Goal: Information Seeking & Learning: Find specific page/section

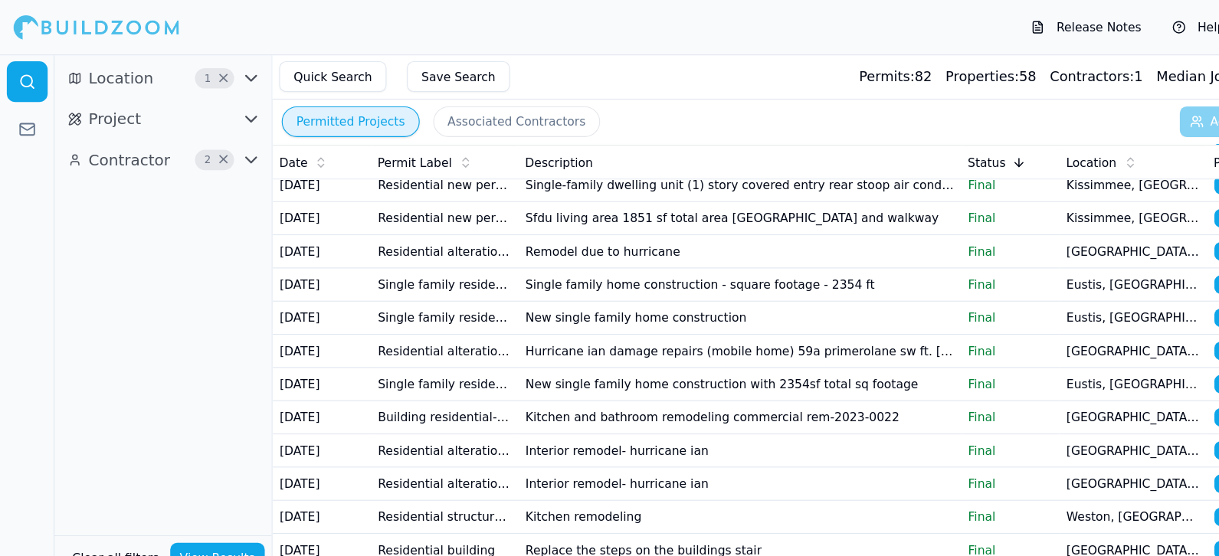
scroll to position [996, 0]
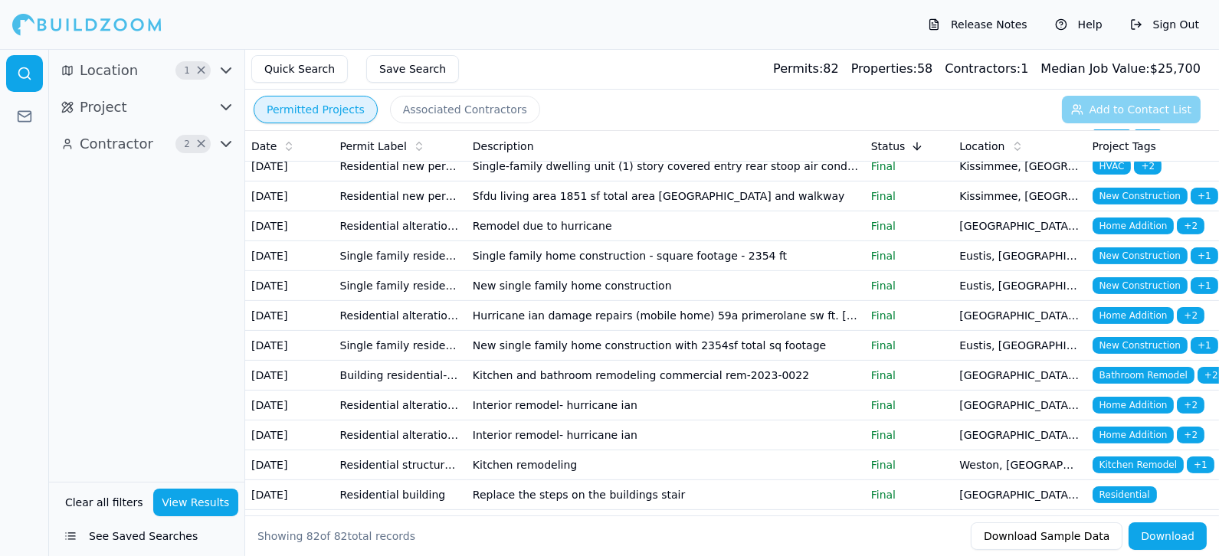
drag, startPoint x: 990, startPoint y: 66, endPoint x: 189, endPoint y: 352, distance: 850.2
click at [189, 352] on div "Location 1 × Project Contractor 2 ×" at bounding box center [146, 265] width 195 height 433
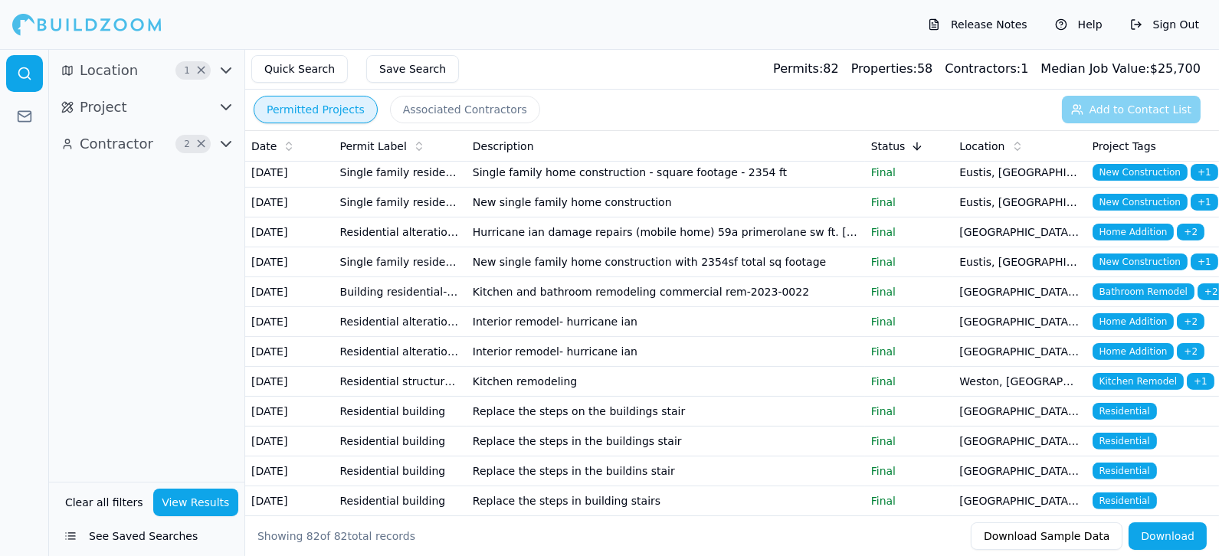
scroll to position [1081, 0]
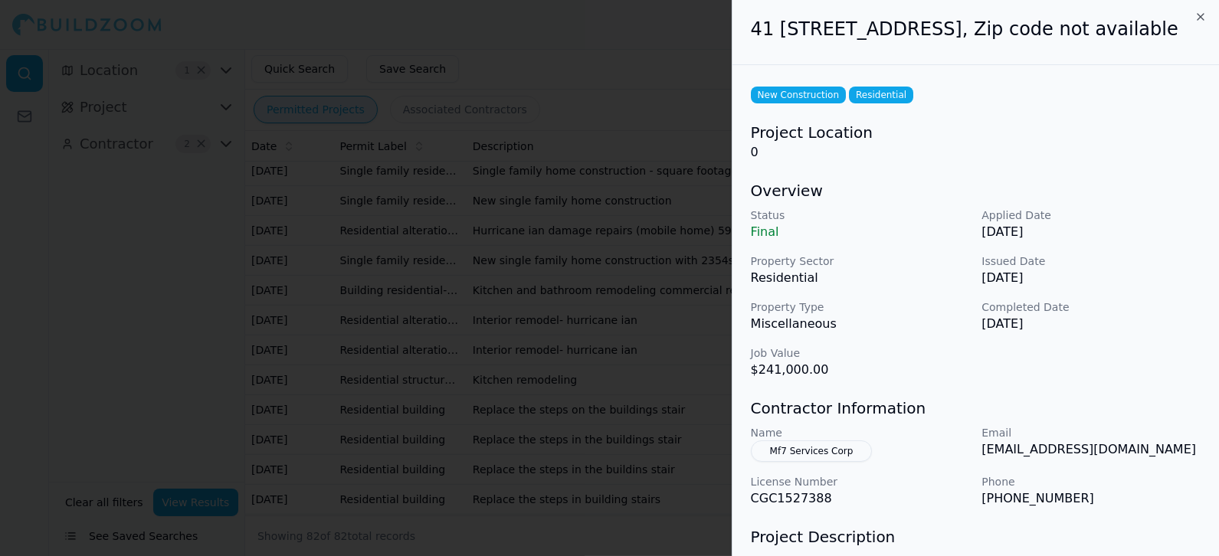
scroll to position [0, 0]
click at [1096, 18] on icon "button" at bounding box center [1201, 18] width 12 height 12
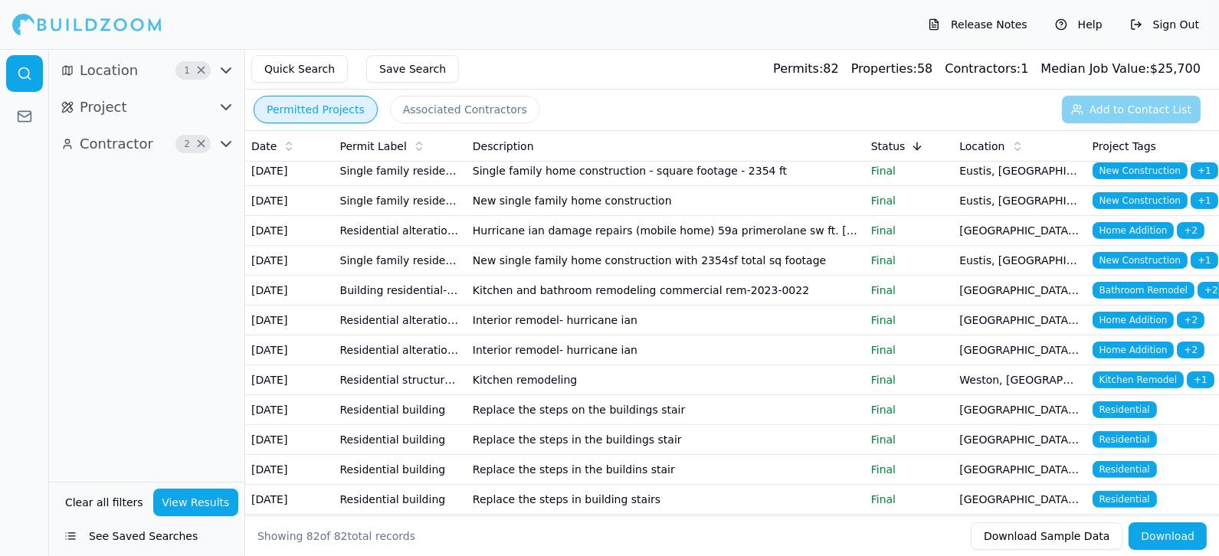
click at [679, 37] on td "Replacement of pavers" at bounding box center [666, 22] width 398 height 30
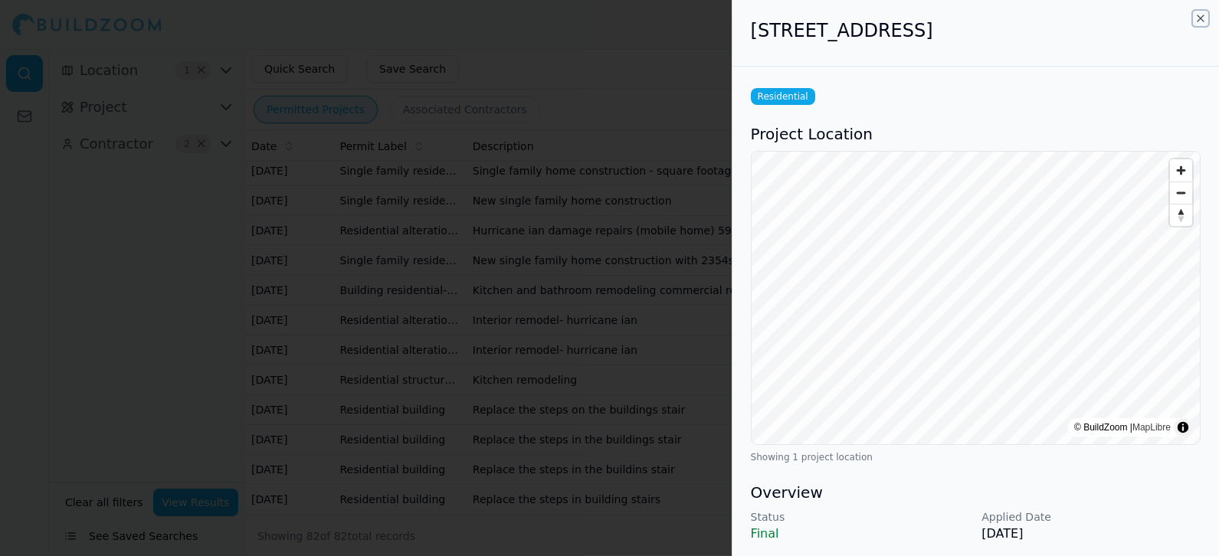
click at [1096, 18] on icon "button" at bounding box center [1201, 18] width 12 height 12
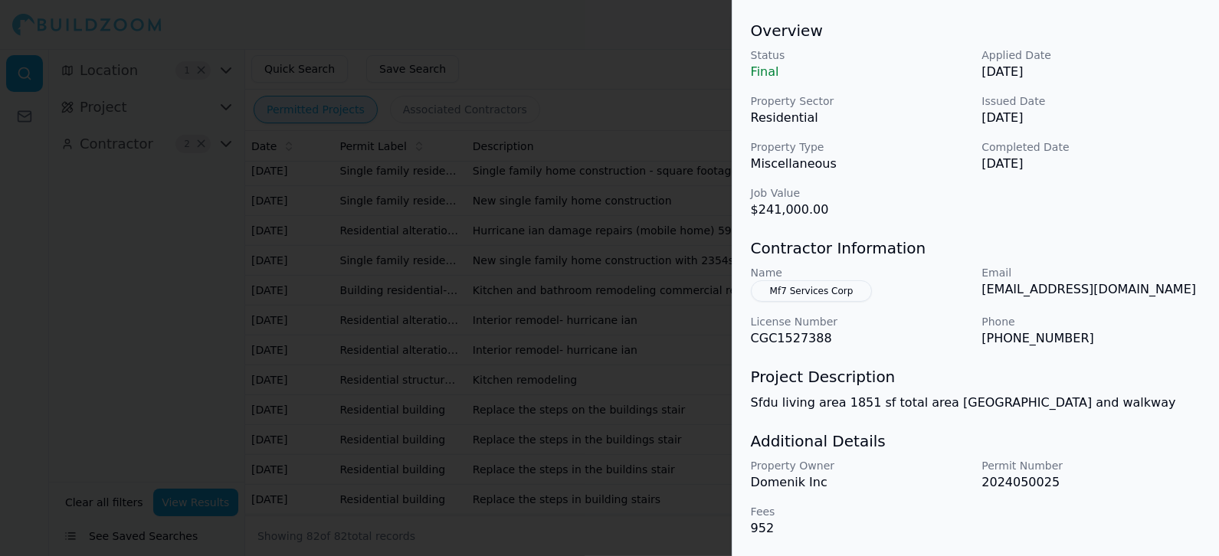
scroll to position [184, 0]
click at [180, 490] on div at bounding box center [609, 278] width 1219 height 556
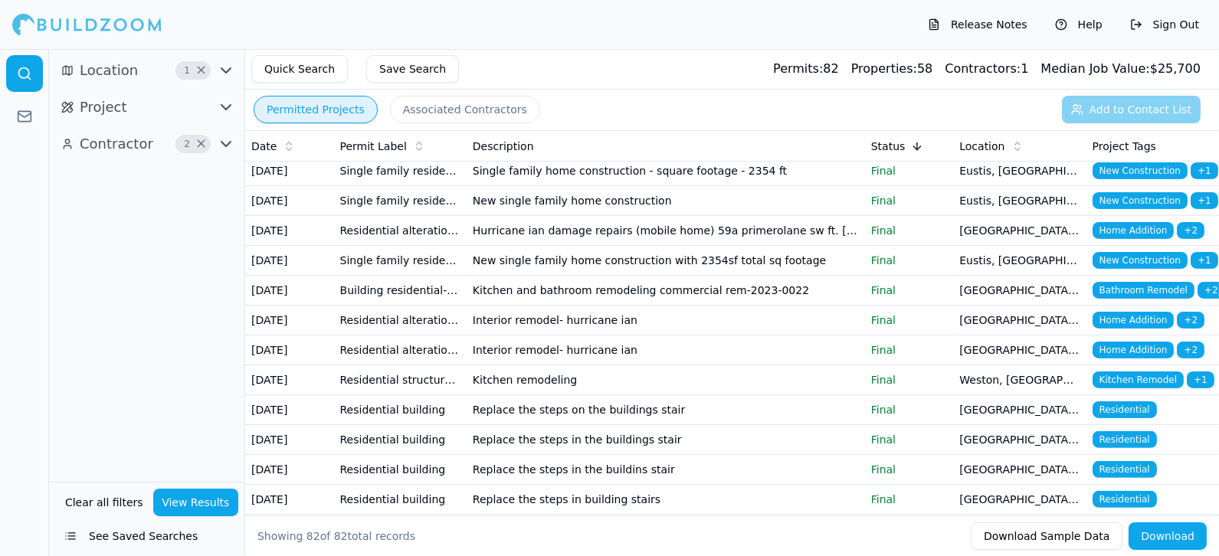
click at [179, 499] on button "View Results" at bounding box center [196, 503] width 86 height 28
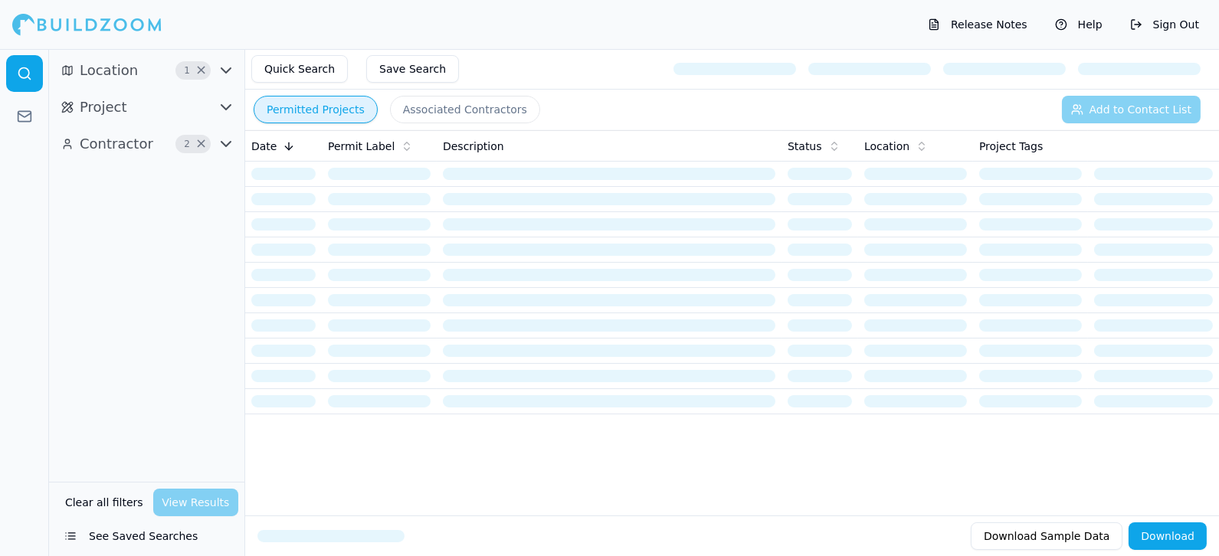
click at [1019, 500] on button "Download Sample Data" at bounding box center [1047, 537] width 152 height 28
click at [226, 141] on icon "button" at bounding box center [226, 144] width 18 height 18
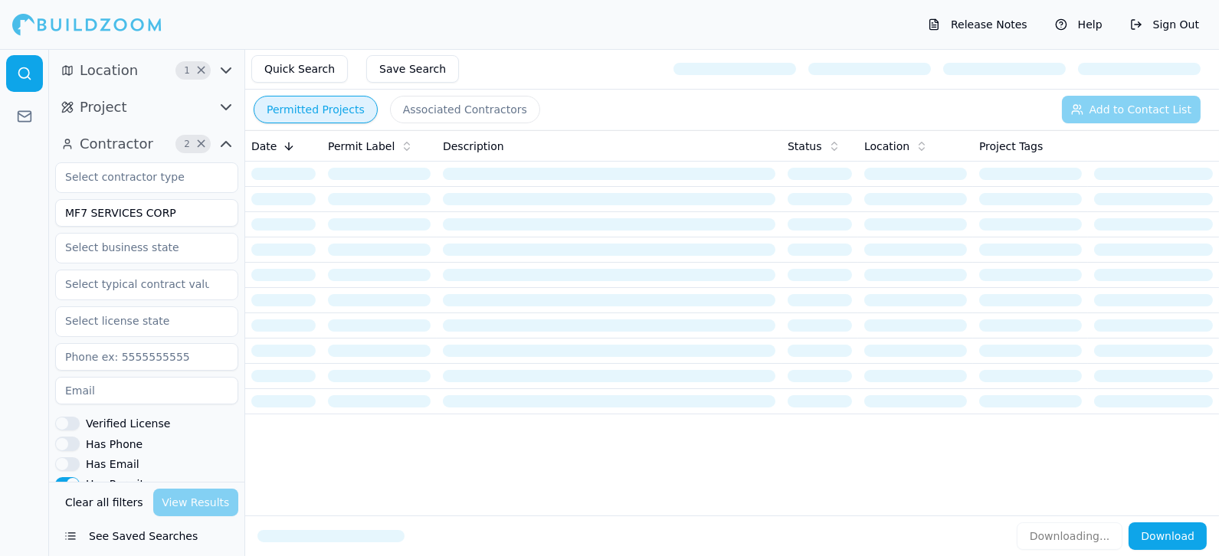
drag, startPoint x: 191, startPoint y: 192, endPoint x: 182, endPoint y: 185, distance: 11.4
click at [189, 192] on div at bounding box center [146, 177] width 183 height 31
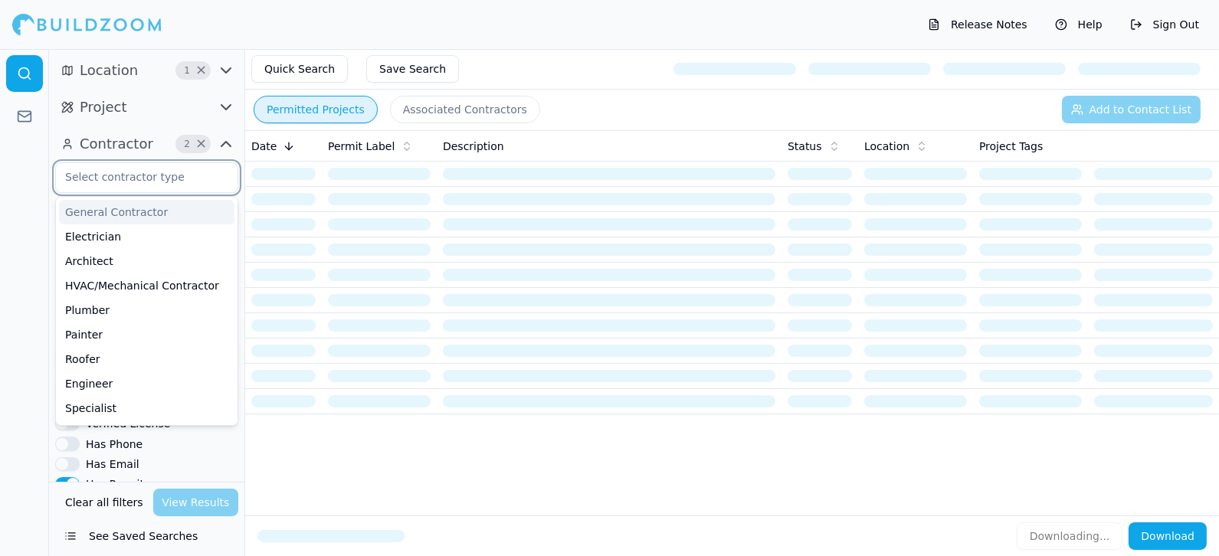
click at [180, 181] on input "text" at bounding box center [137, 177] width 162 height 28
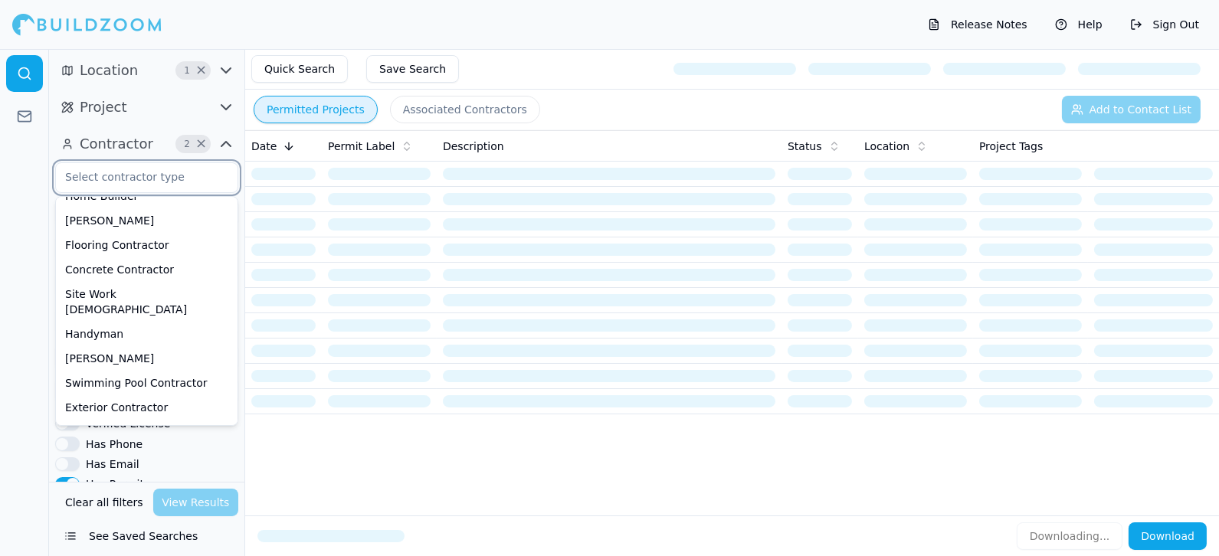
scroll to position [340, 0]
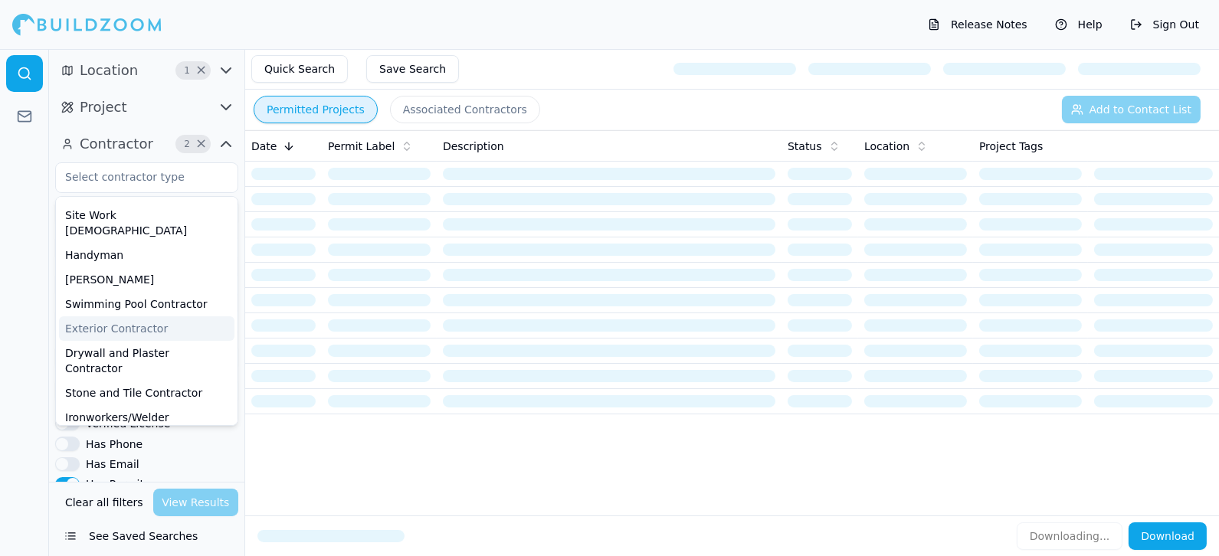
click at [5, 315] on div at bounding box center [24, 302] width 49 height 507
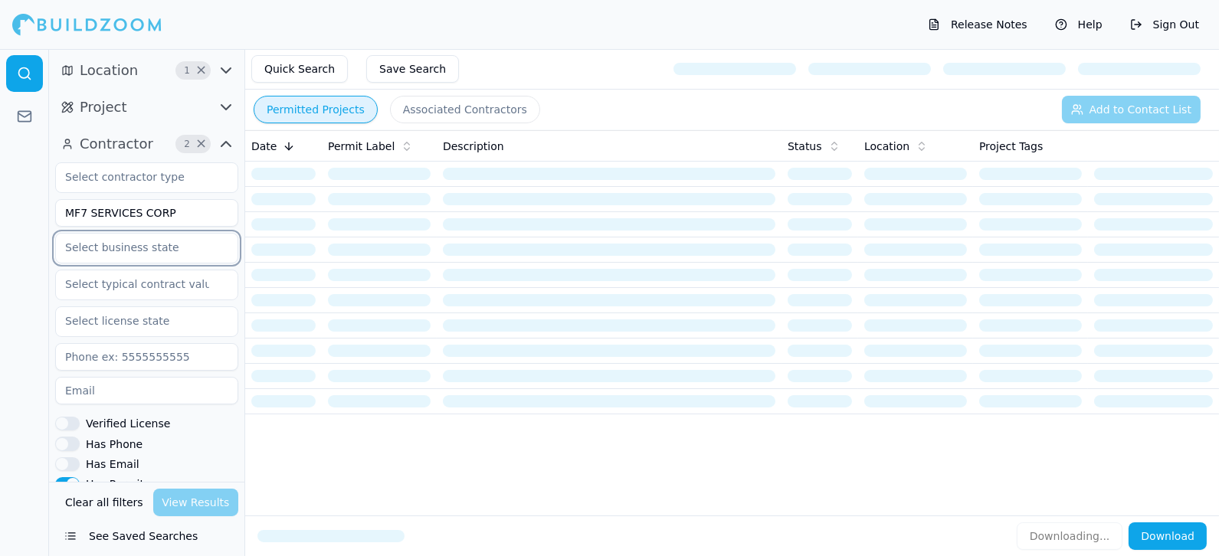
click at [120, 241] on input "text" at bounding box center [137, 248] width 162 height 28
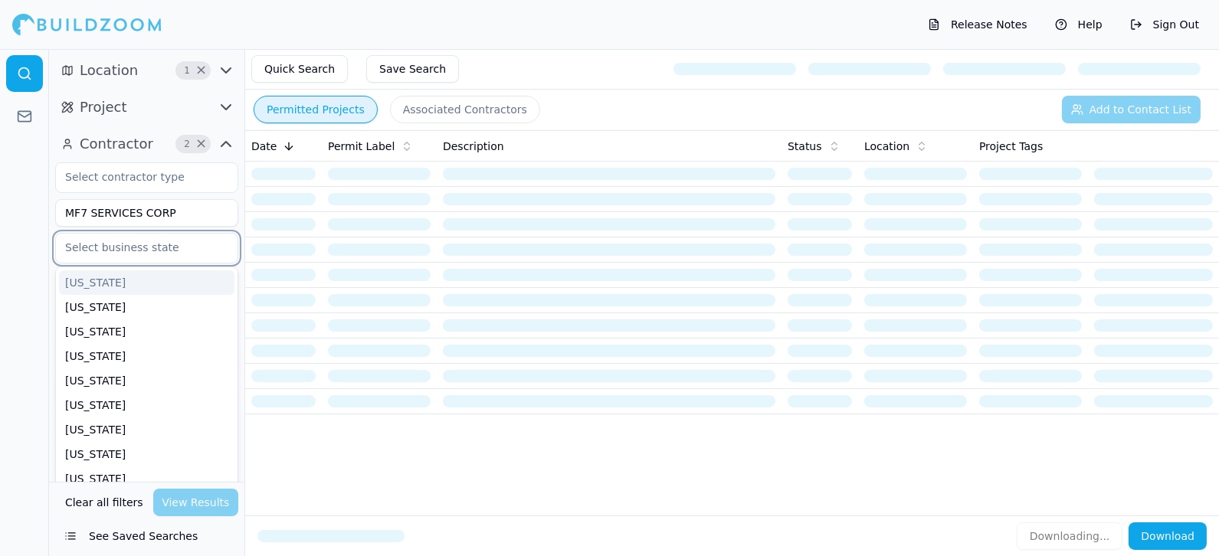
click at [94, 251] on input "text" at bounding box center [137, 248] width 162 height 28
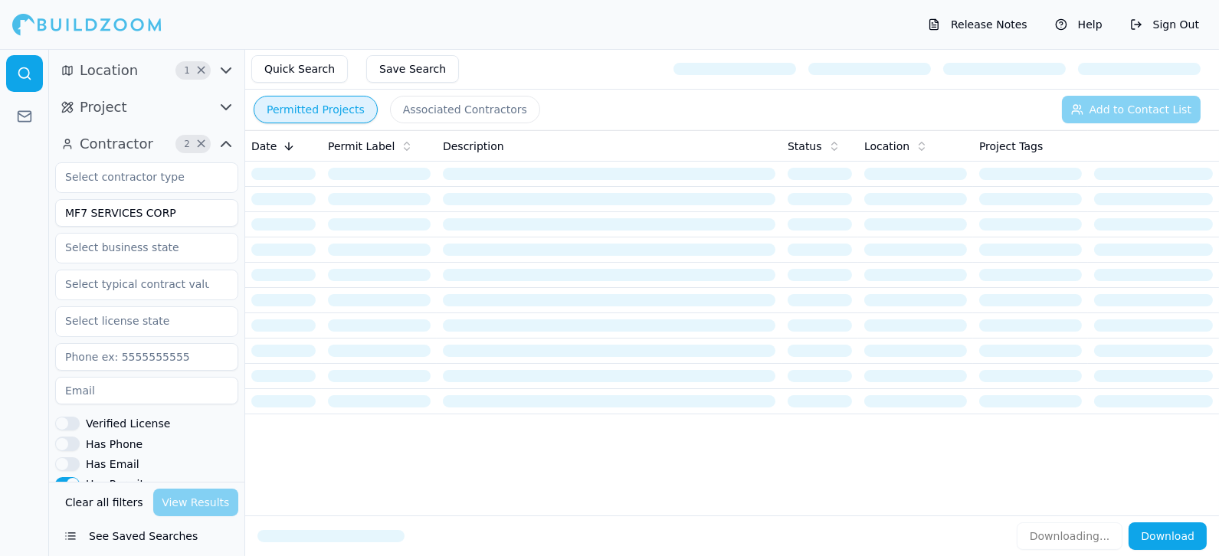
click at [39, 267] on div at bounding box center [24, 302] width 49 height 507
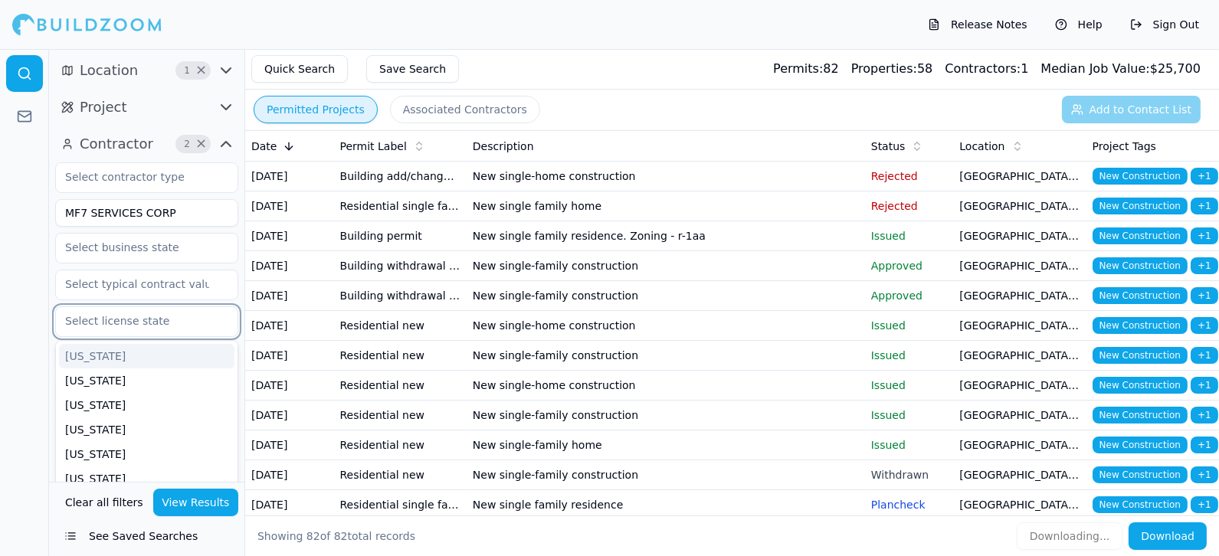
click at [142, 318] on input "text" at bounding box center [137, 321] width 162 height 28
click at [152, 284] on input "text" at bounding box center [137, 284] width 162 height 28
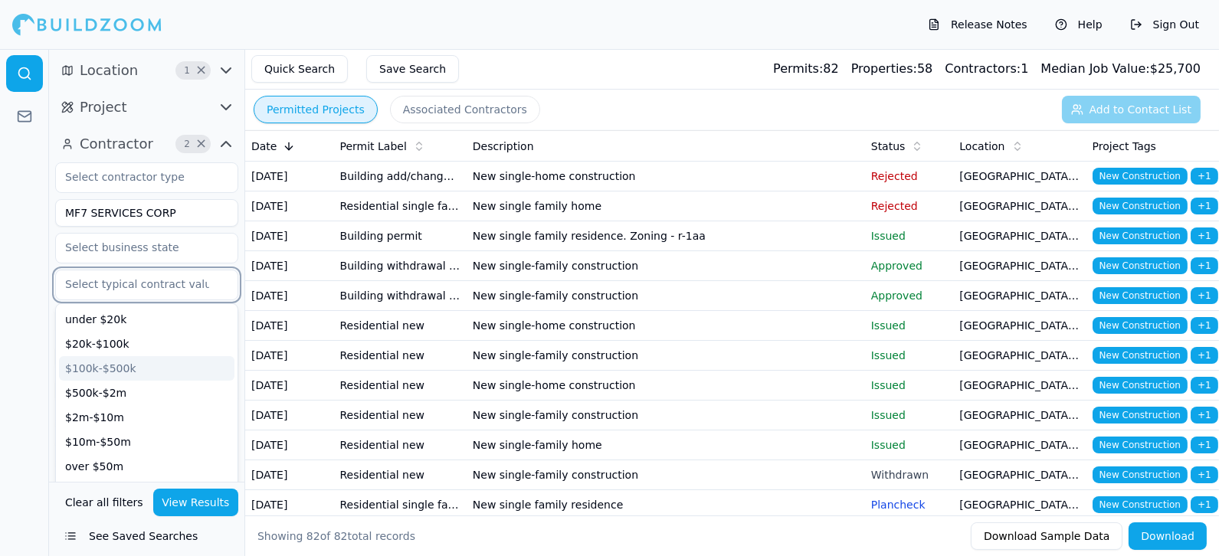
click at [146, 365] on div "$100k-$500k" at bounding box center [146, 368] width 175 height 25
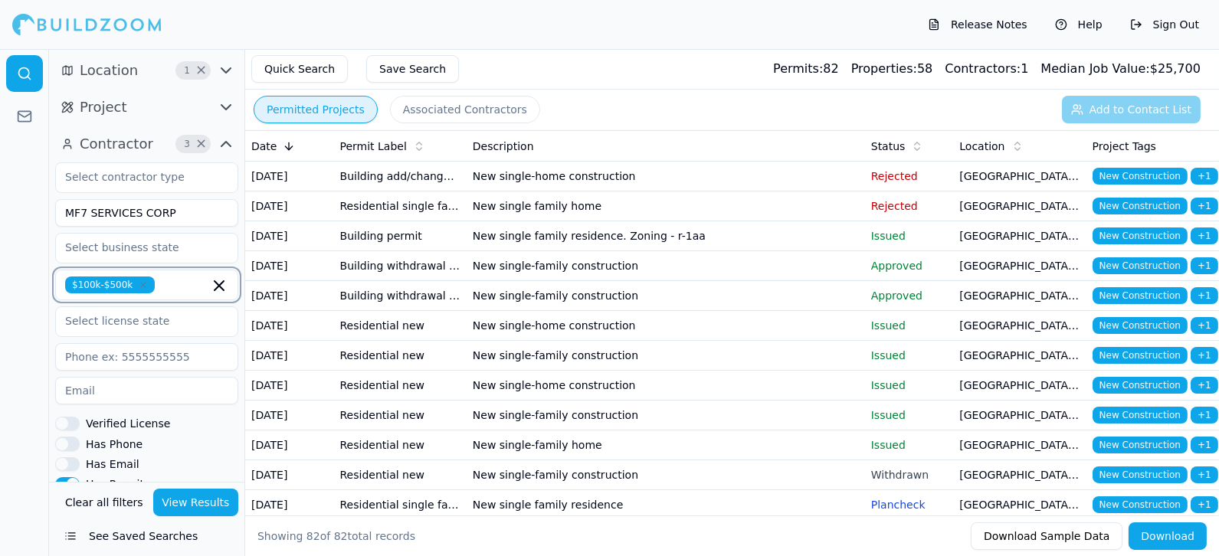
click at [221, 278] on icon "button" at bounding box center [219, 286] width 18 height 18
click at [229, 106] on icon "button" at bounding box center [225, 107] width 9 height 5
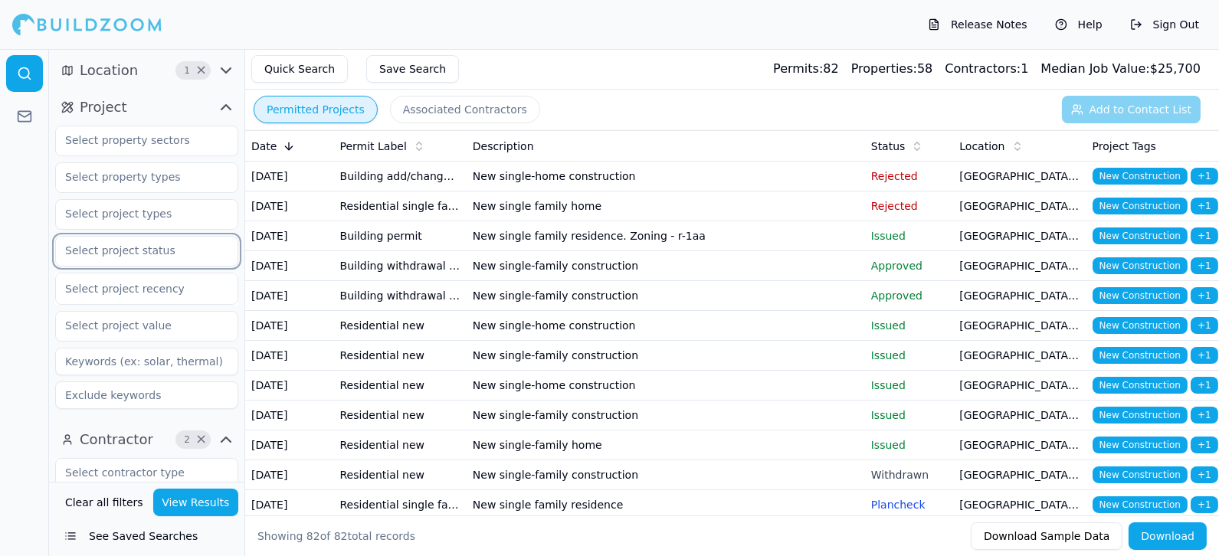
click at [149, 250] on input "text" at bounding box center [137, 251] width 162 height 28
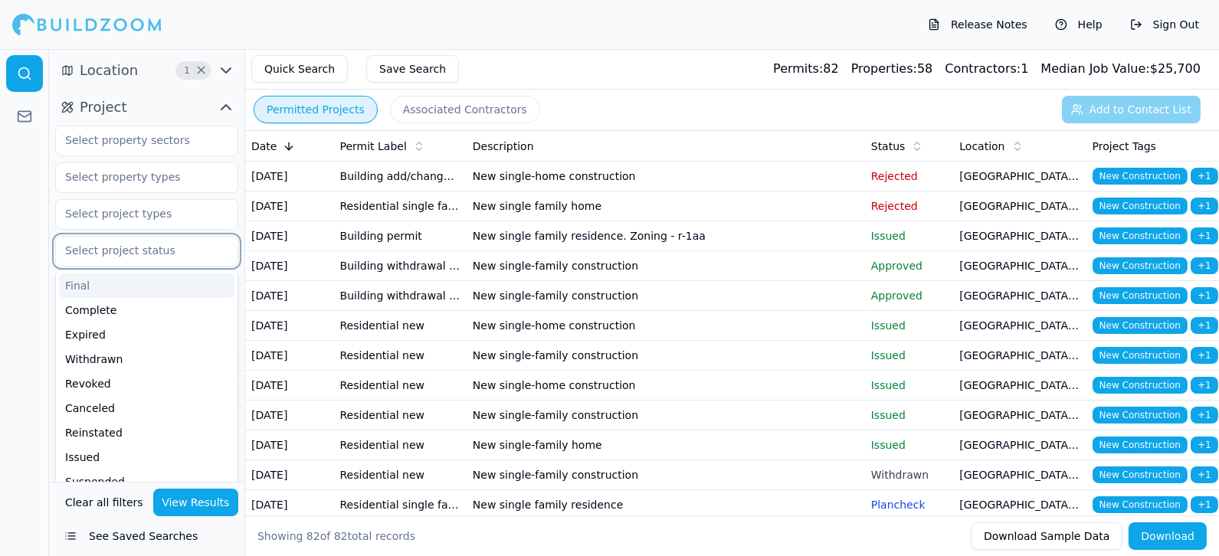
click at [104, 286] on div "Final" at bounding box center [146, 286] width 175 height 25
click at [111, 288] on div "Complete" at bounding box center [146, 286] width 175 height 25
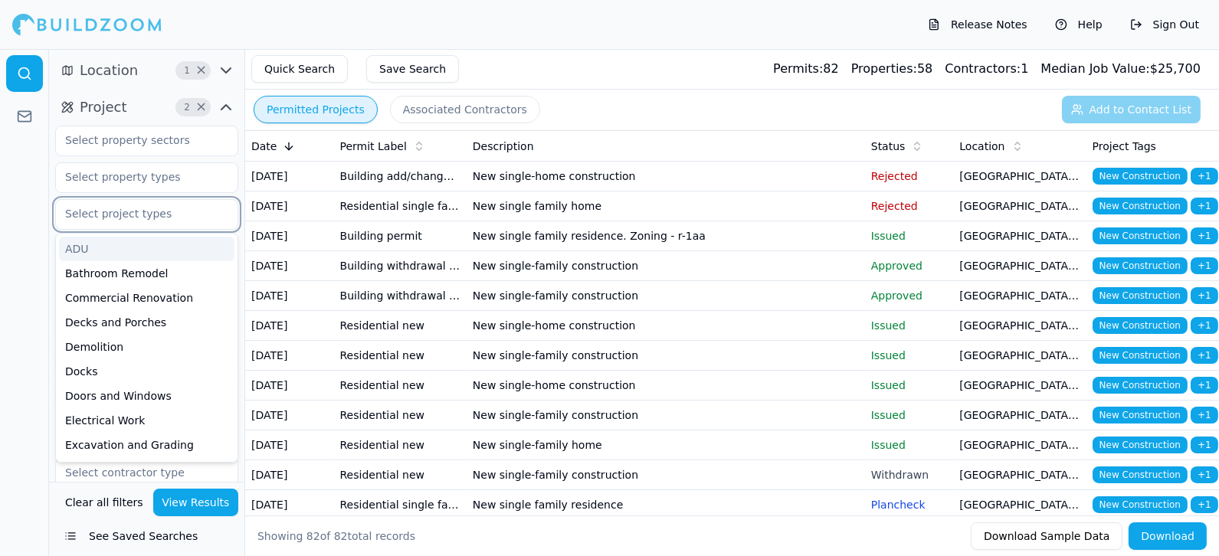
click at [158, 216] on input "text" at bounding box center [137, 214] width 162 height 28
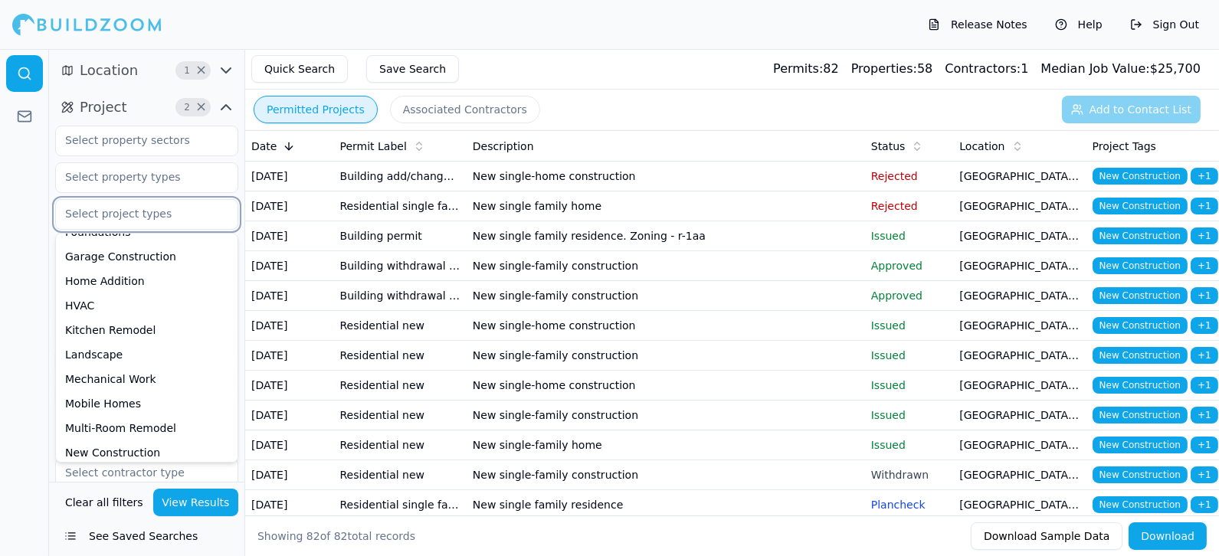
scroll to position [340, 0]
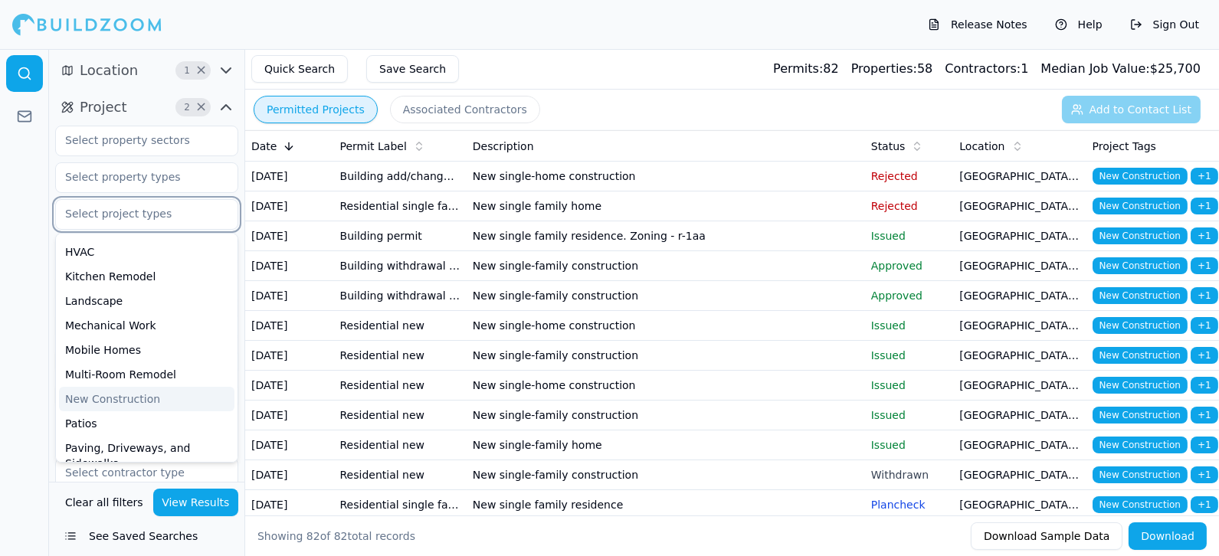
click at [125, 397] on div "New Construction" at bounding box center [146, 399] width 175 height 25
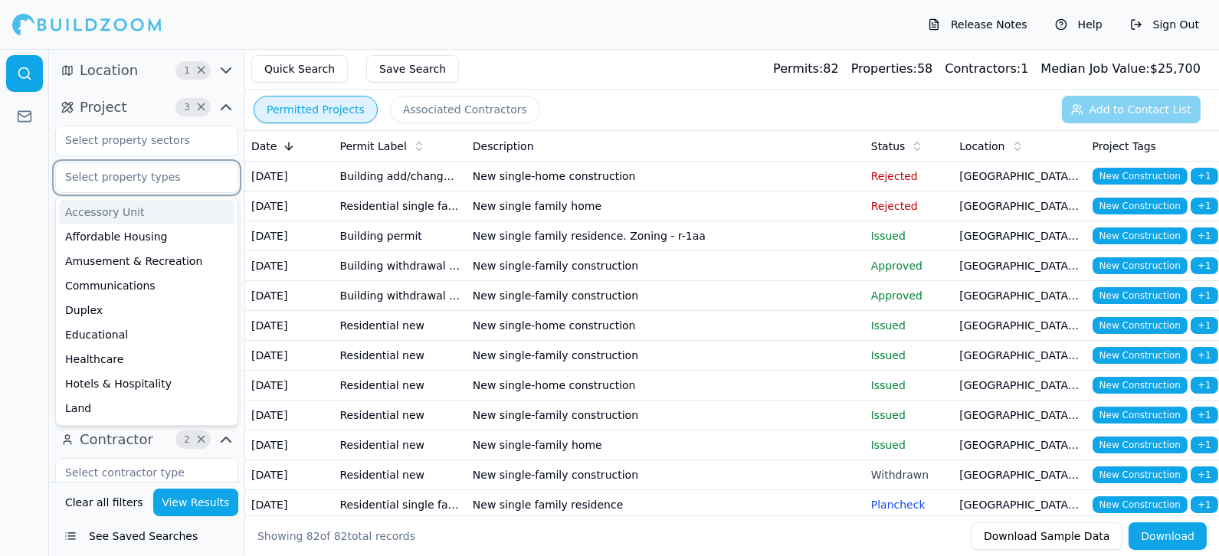
click at [166, 177] on input "text" at bounding box center [137, 177] width 162 height 28
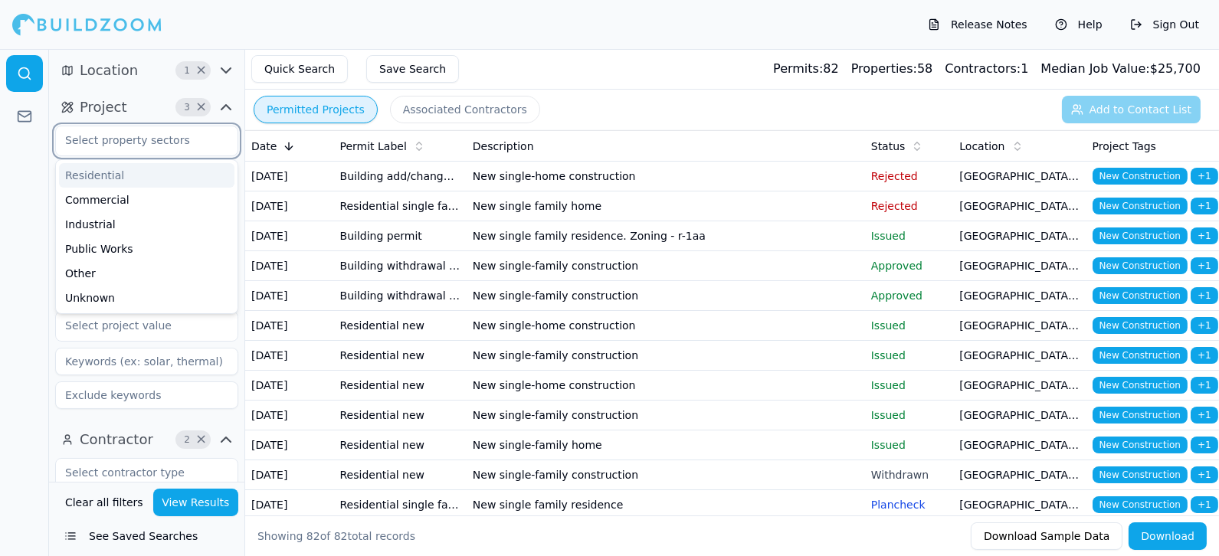
click at [171, 148] on input "text" at bounding box center [137, 140] width 162 height 28
click at [87, 171] on div "Residential" at bounding box center [146, 175] width 175 height 25
click at [8, 216] on div at bounding box center [24, 302] width 49 height 507
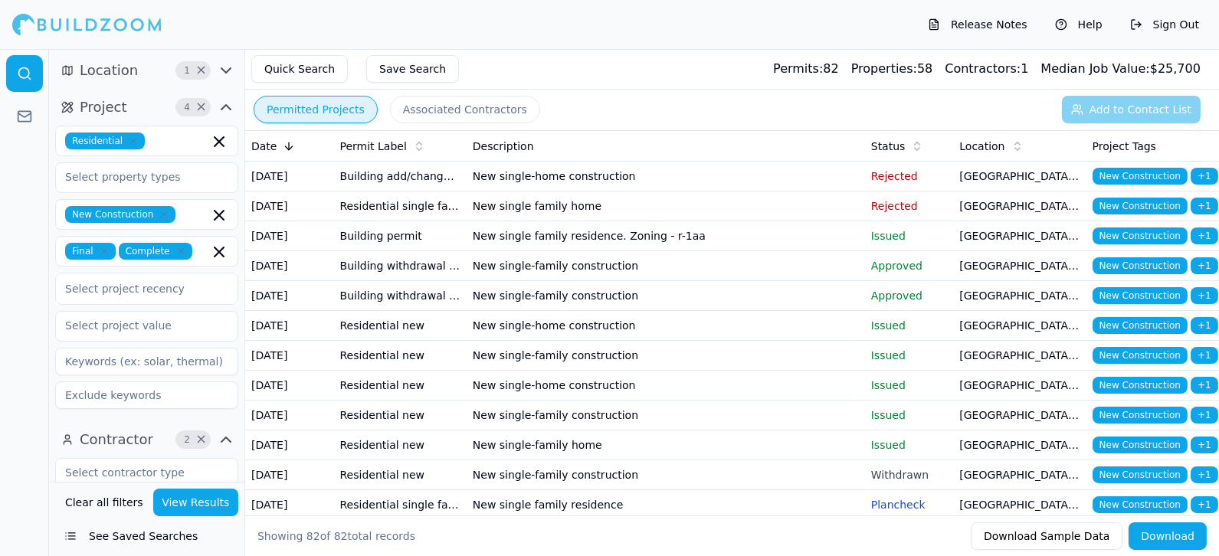
click at [177, 500] on button "View Results" at bounding box center [196, 503] width 86 height 28
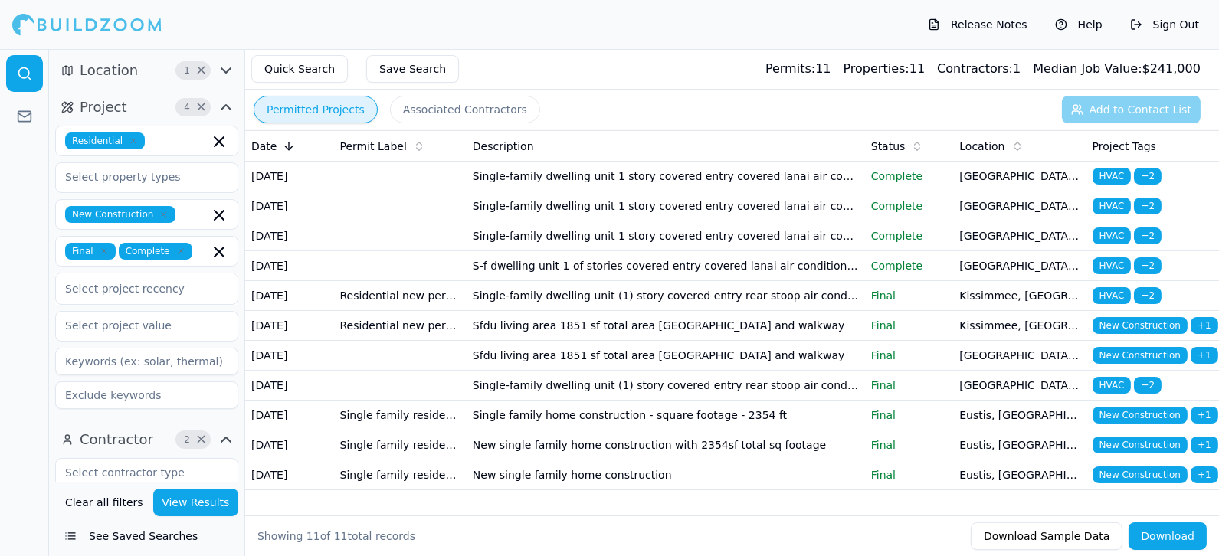
click at [760, 183] on td "Single-family dwelling unit 1 story covered entry covered lanai air conditionin…" at bounding box center [666, 177] width 398 height 30
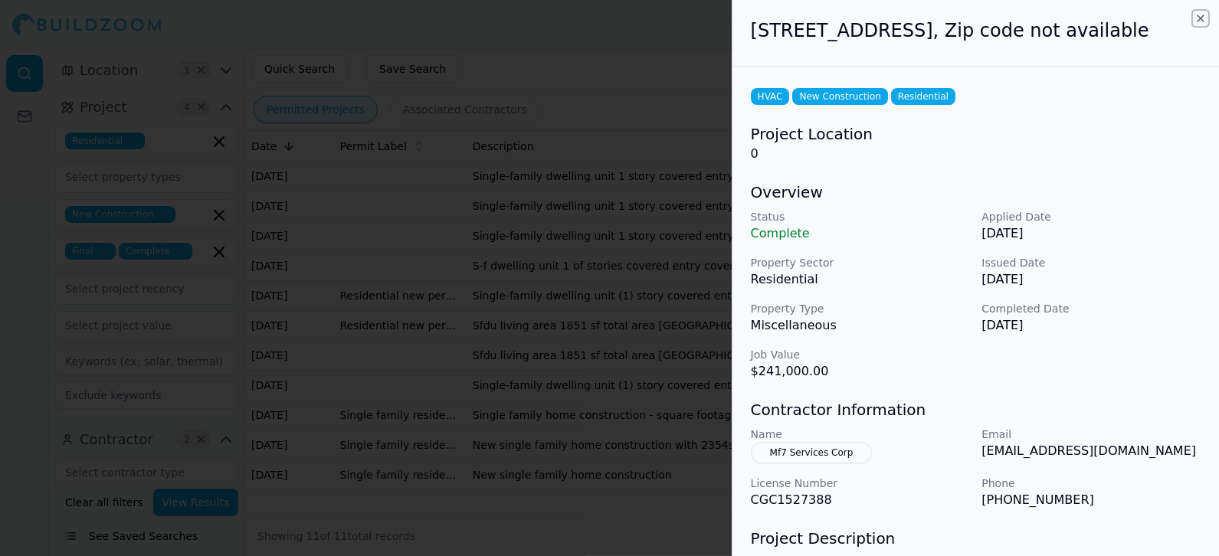
click at [1096, 14] on icon "button" at bounding box center [1201, 18] width 12 height 12
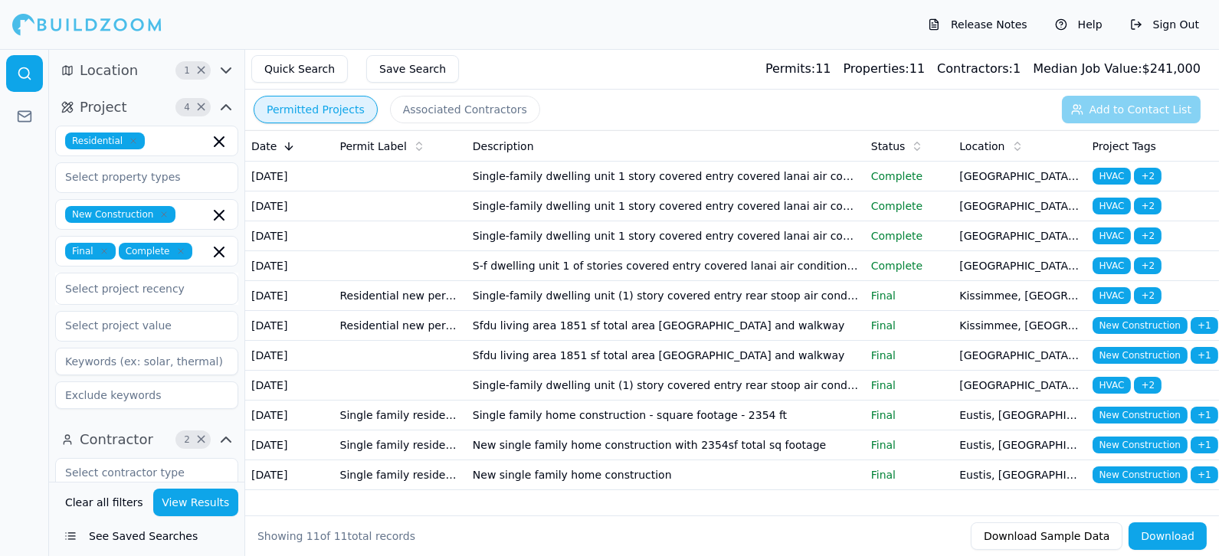
click at [587, 311] on td "Single-family dwelling unit (1) story covered entry rear stoop air conditioning…" at bounding box center [666, 296] width 398 height 30
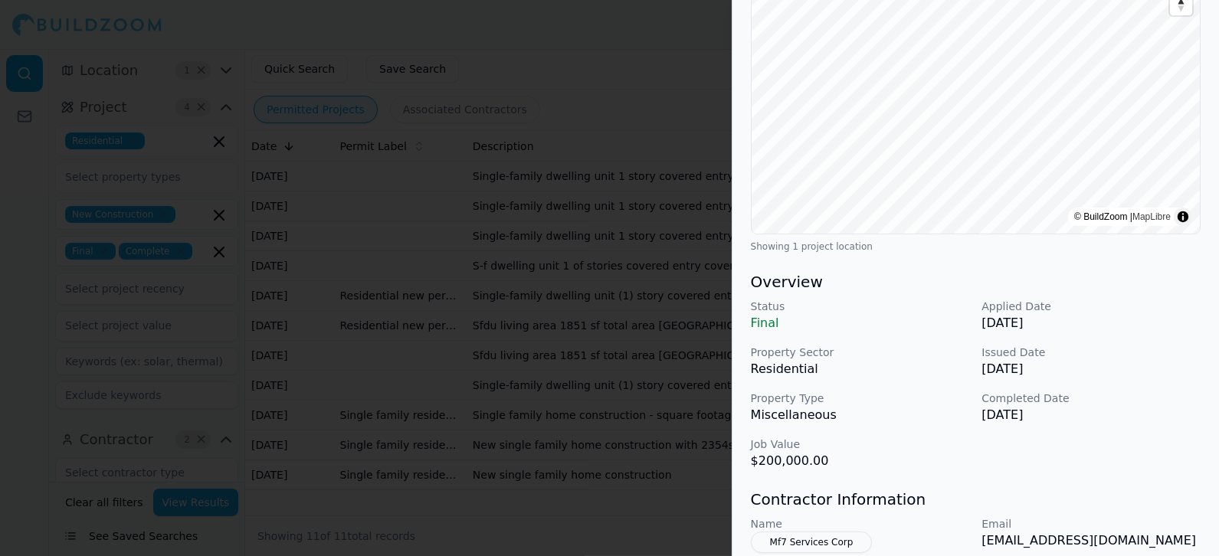
scroll to position [255, 0]
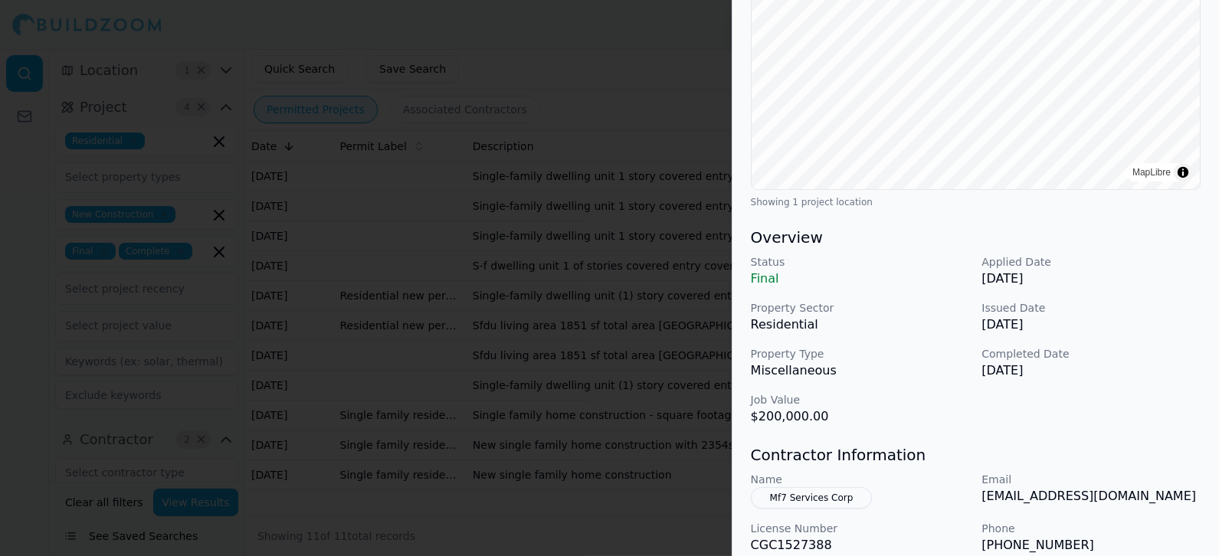
click at [629, 334] on div at bounding box center [609, 278] width 1219 height 556
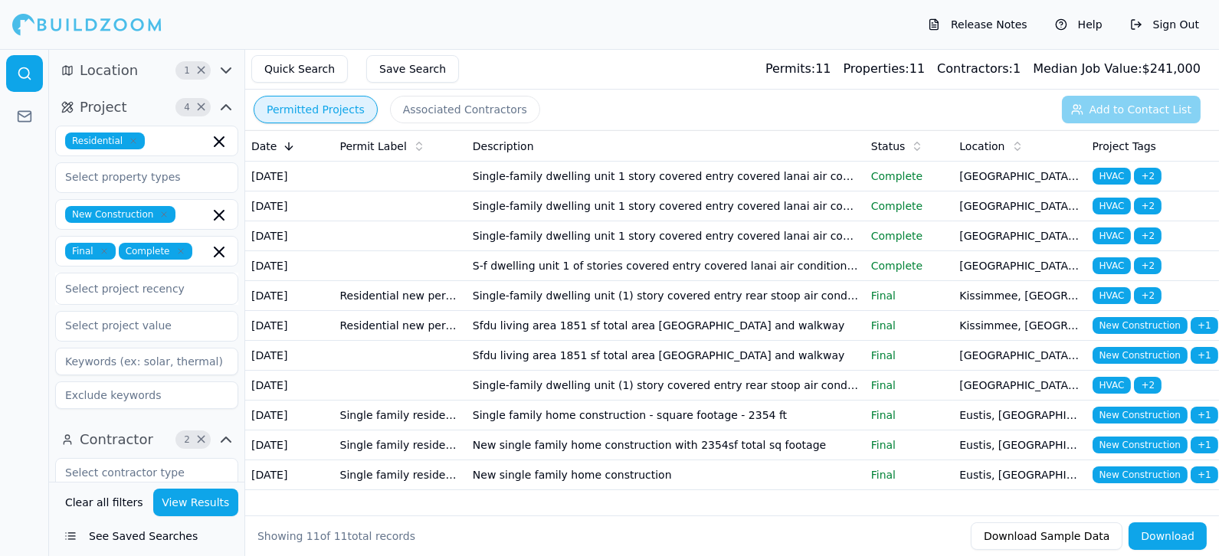
click at [615, 217] on td "Single-family dwelling unit 1 story covered entry covered lanai air conditionin…" at bounding box center [666, 207] width 398 height 30
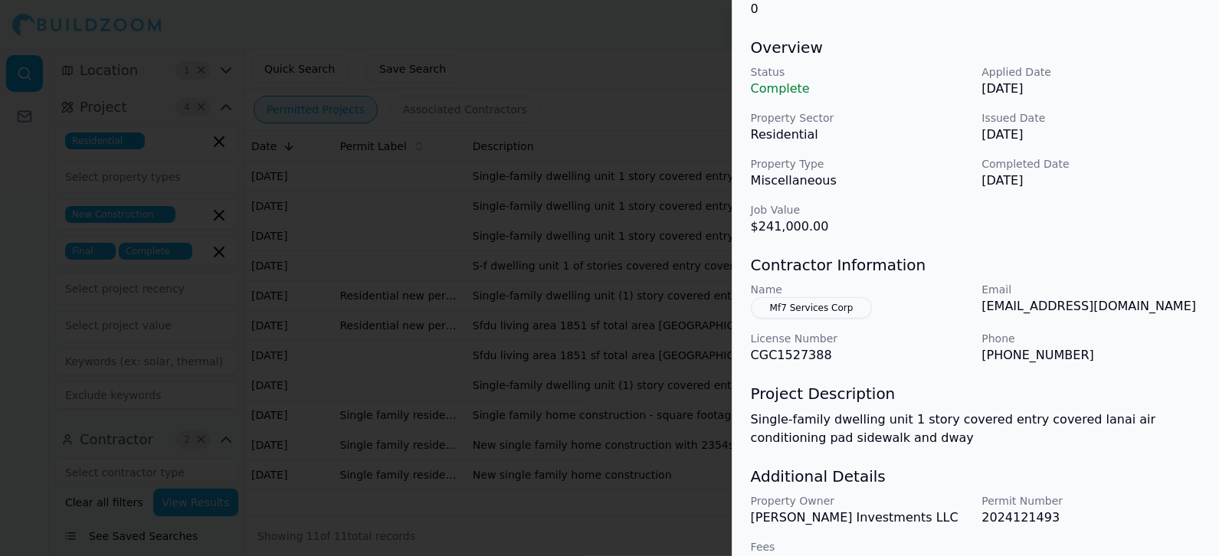
scroll to position [170, 0]
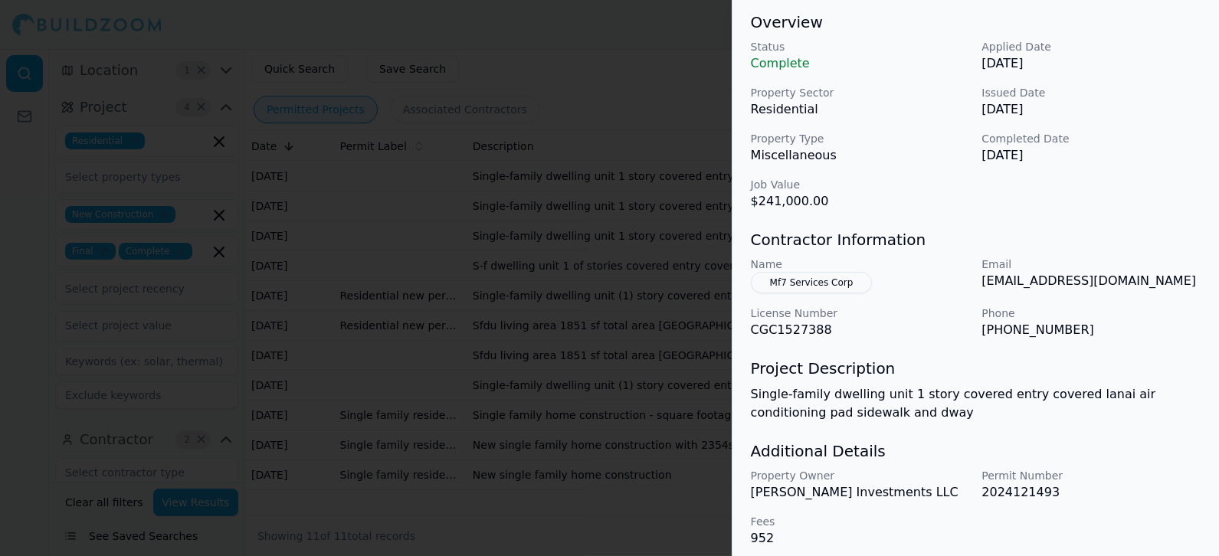
click at [637, 277] on div at bounding box center [609, 278] width 1219 height 556
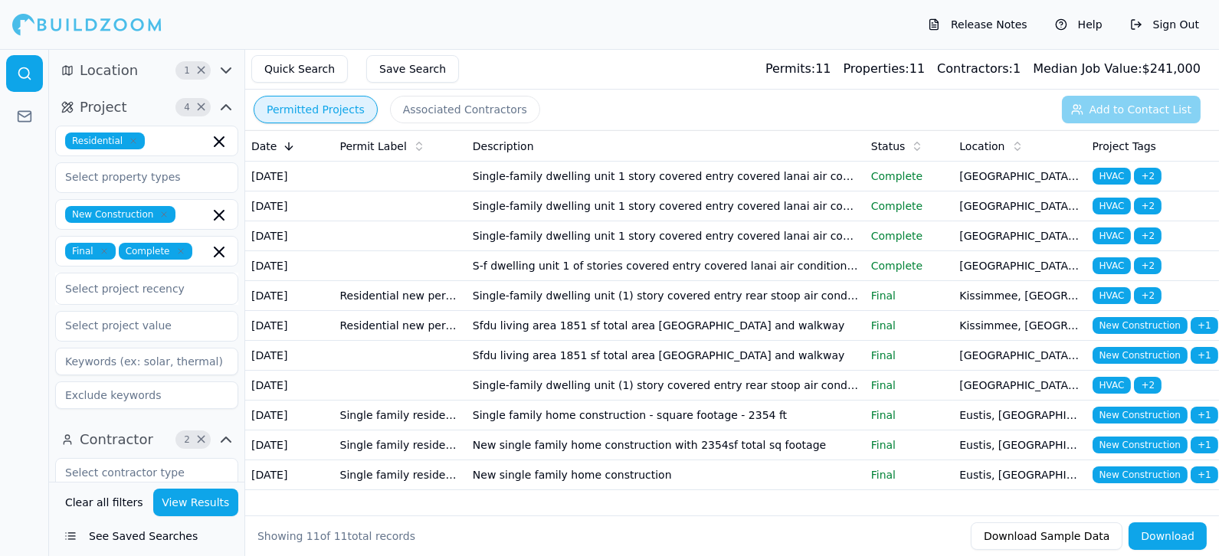
click at [630, 251] on td "Single-family dwelling unit 1 story covered entry covered lanai air conditionin…" at bounding box center [666, 236] width 398 height 30
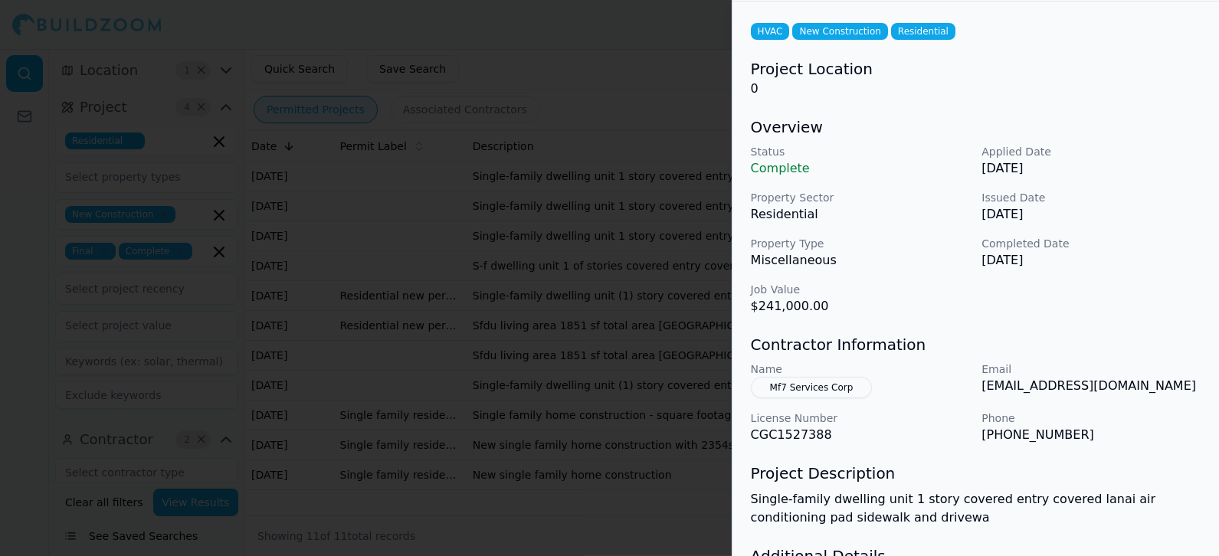
scroll to position [0, 0]
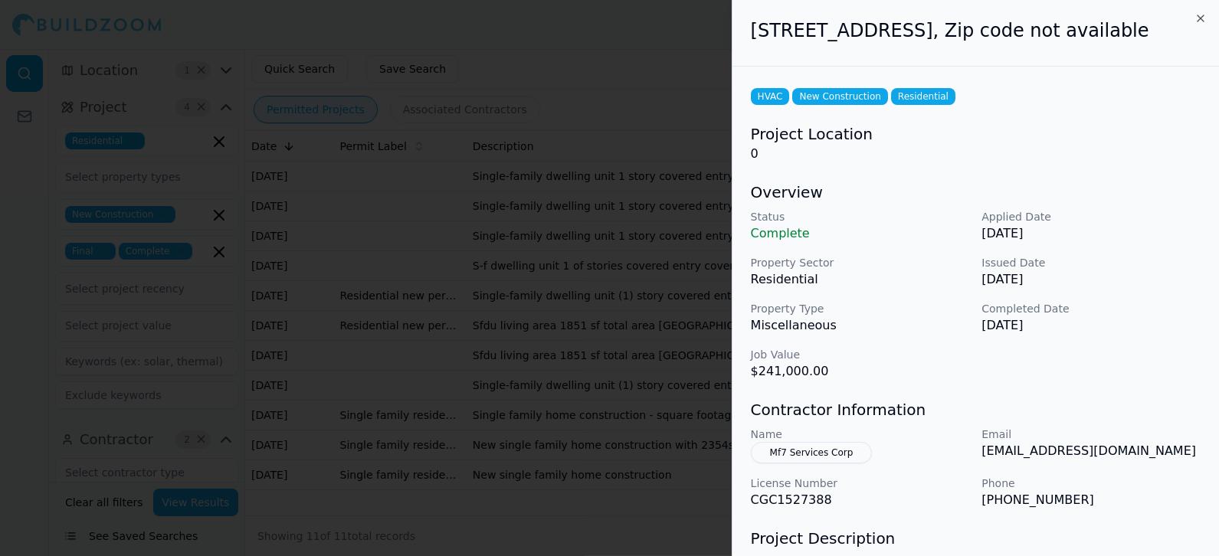
click at [569, 310] on div at bounding box center [609, 278] width 1219 height 556
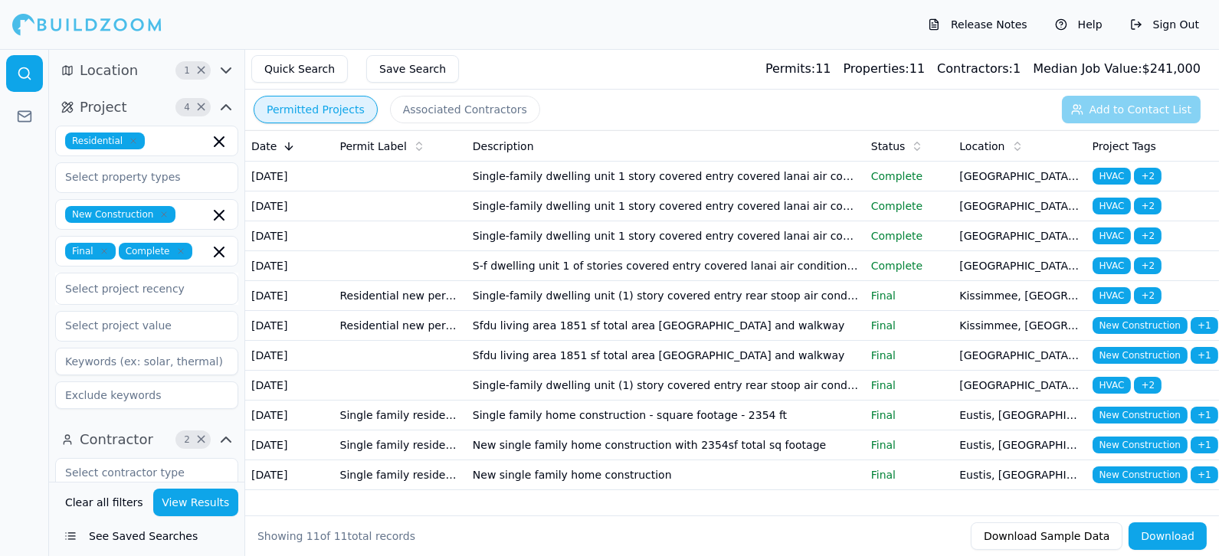
click at [566, 281] on td "S-f dwelling unit 1 of stories covered entry covered lanai air conditioning pad…" at bounding box center [666, 266] width 398 height 30
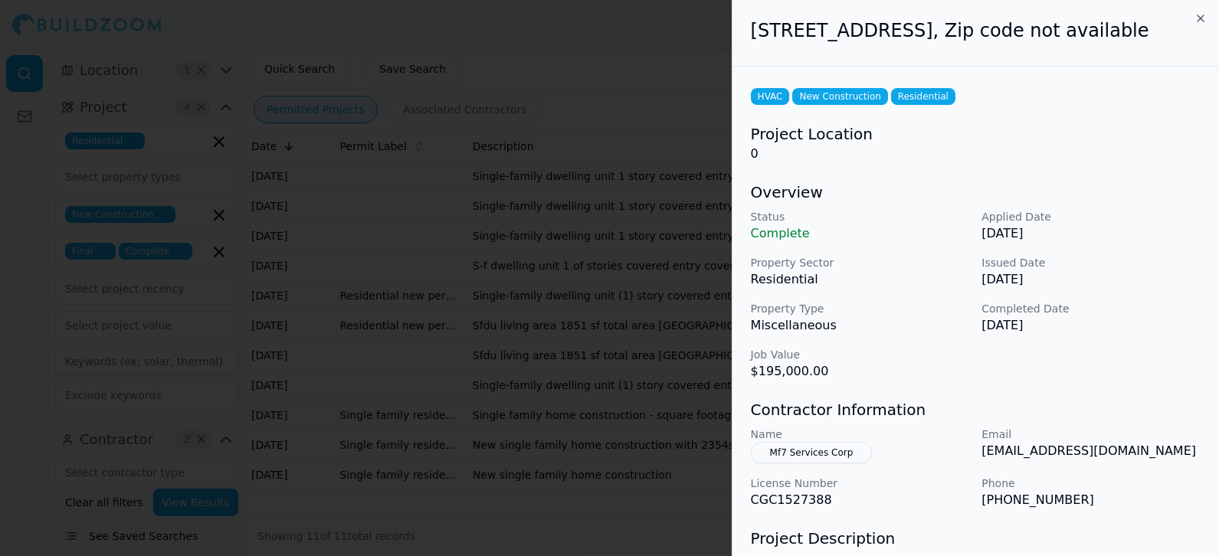
scroll to position [85, 0]
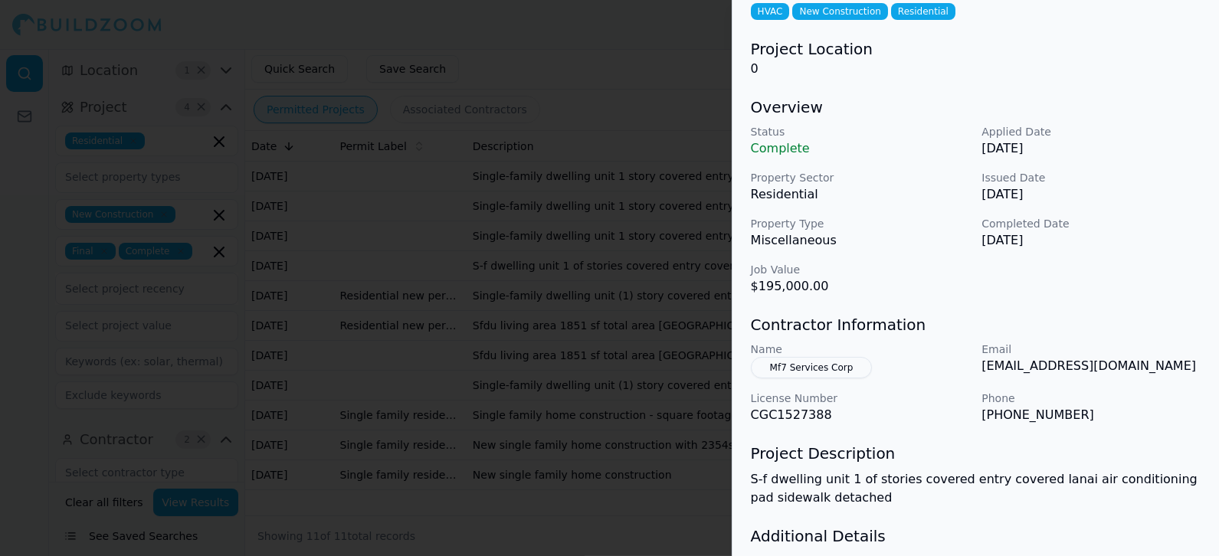
click at [623, 354] on div at bounding box center [609, 278] width 1219 height 556
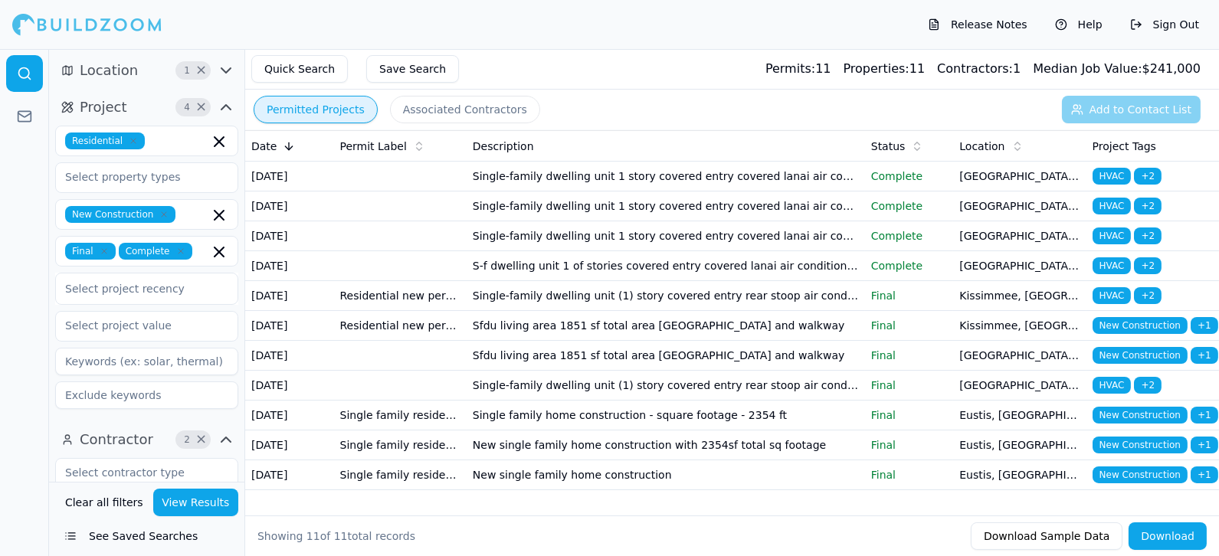
click at [587, 341] on td "Sfdu living area 1851 sf total area [GEOGRAPHIC_DATA] and walkway" at bounding box center [666, 326] width 398 height 30
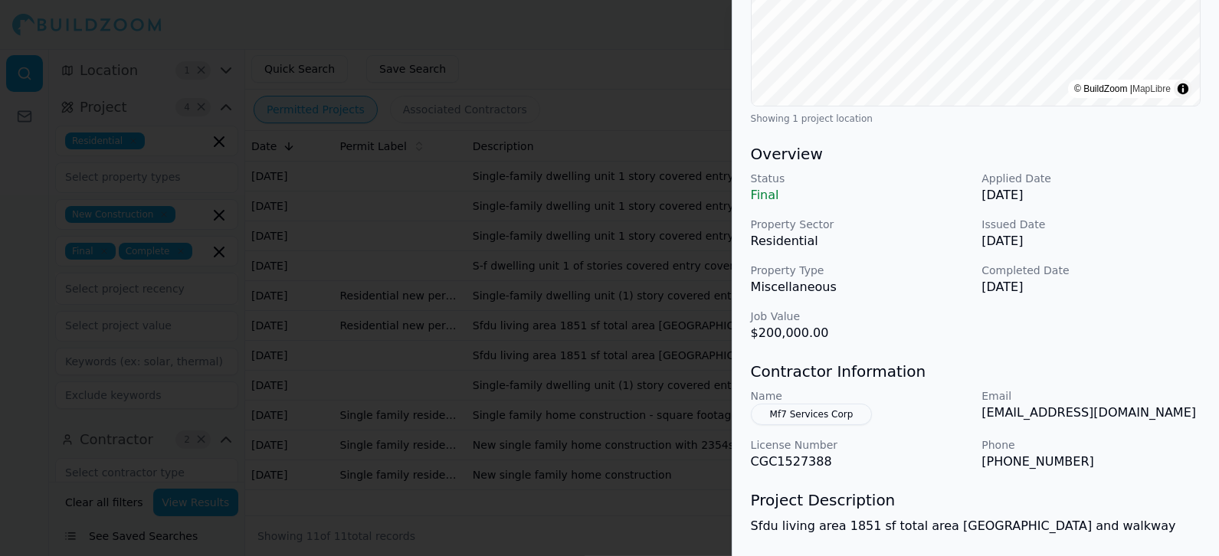
scroll to position [340, 0]
click at [579, 415] on div at bounding box center [609, 278] width 1219 height 556
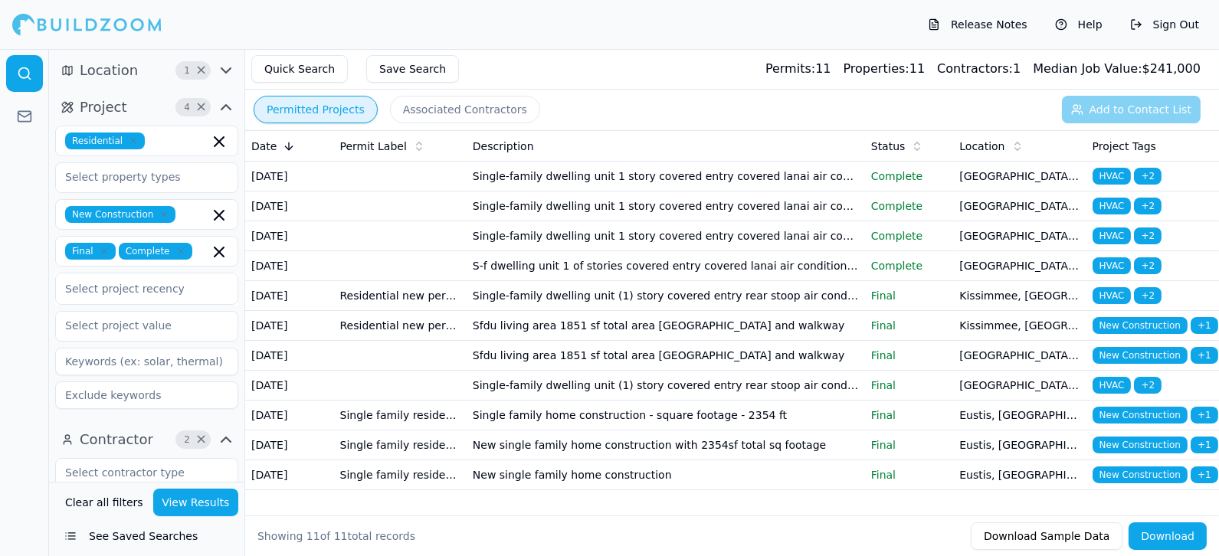
click at [558, 371] on td "Sfdu living area 1851 sf total area [GEOGRAPHIC_DATA] and walkway" at bounding box center [666, 356] width 398 height 30
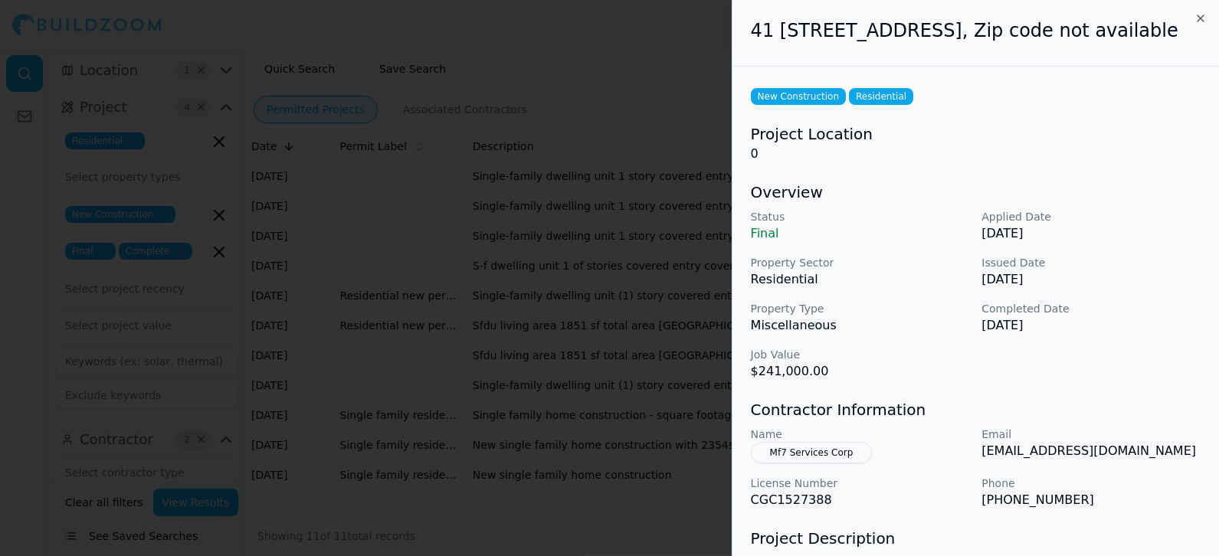
click at [569, 434] on div at bounding box center [609, 278] width 1219 height 556
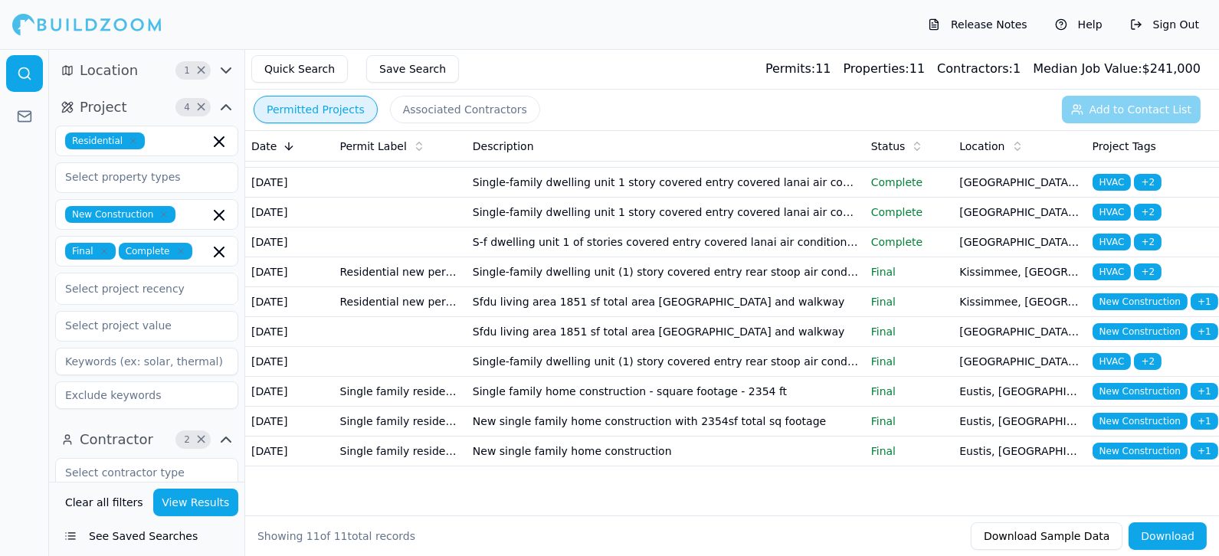
scroll to position [153, 0]
click at [588, 377] on td "Single family home construction - square footage - 2354 ft" at bounding box center [666, 392] width 398 height 30
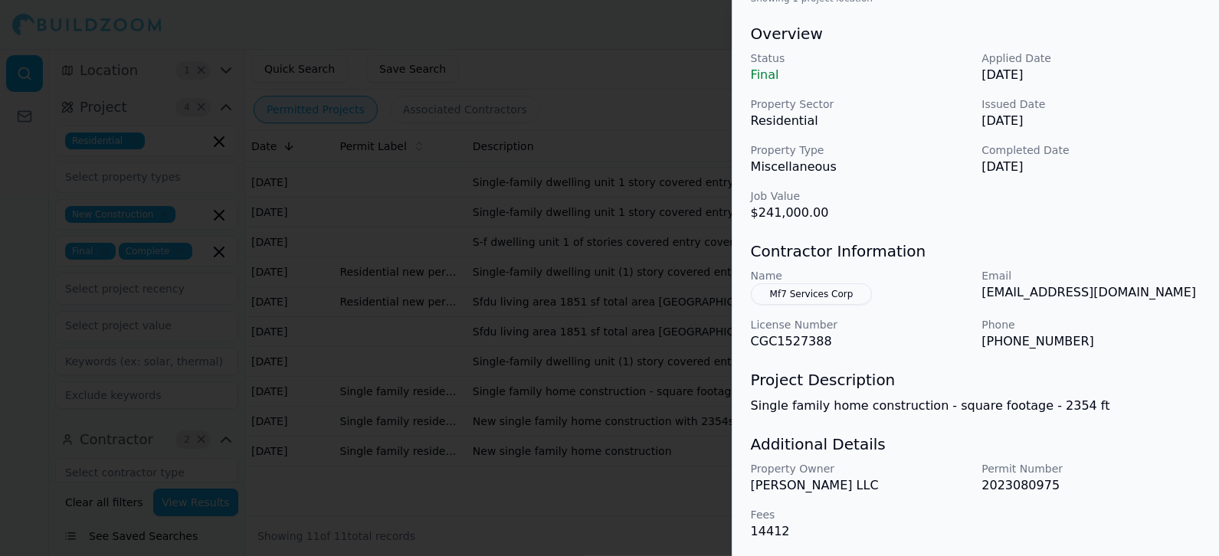
scroll to position [460, 0]
click at [530, 453] on div at bounding box center [609, 278] width 1219 height 556
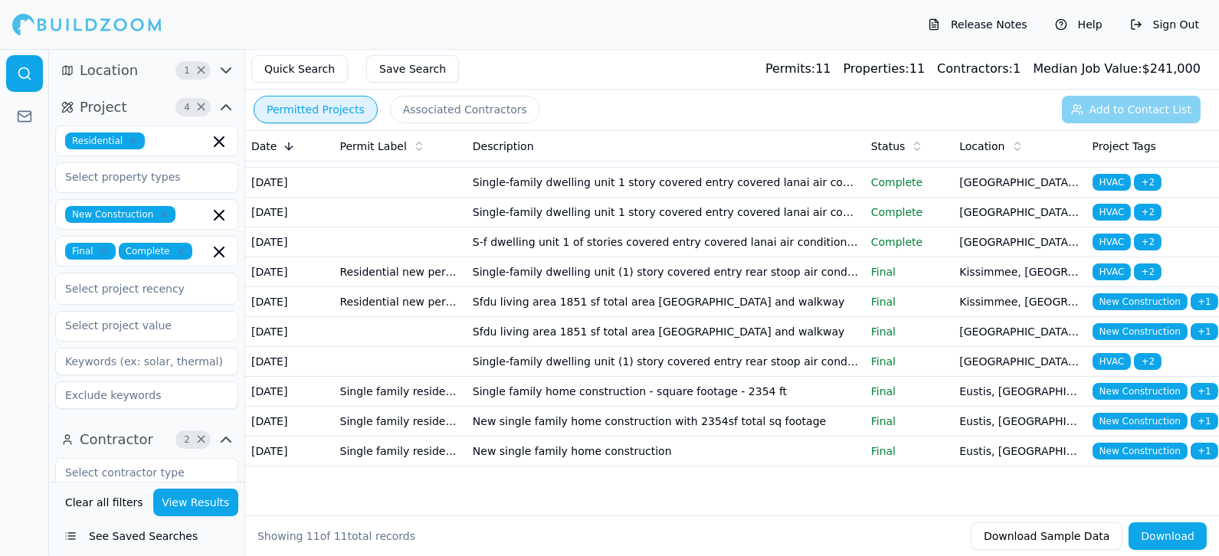
scroll to position [153, 0]
click at [1017, 500] on button "Download Sample Data" at bounding box center [1047, 537] width 152 height 28
click at [535, 494] on div "Date Permit Label Description Status Location Project Tags Date Permit Label De…" at bounding box center [732, 322] width 974 height 385
drag, startPoint x: 965, startPoint y: 24, endPoint x: 982, endPoint y: 17, distance: 18.9
click at [982, 17] on button "Release Notes" at bounding box center [977, 24] width 115 height 25
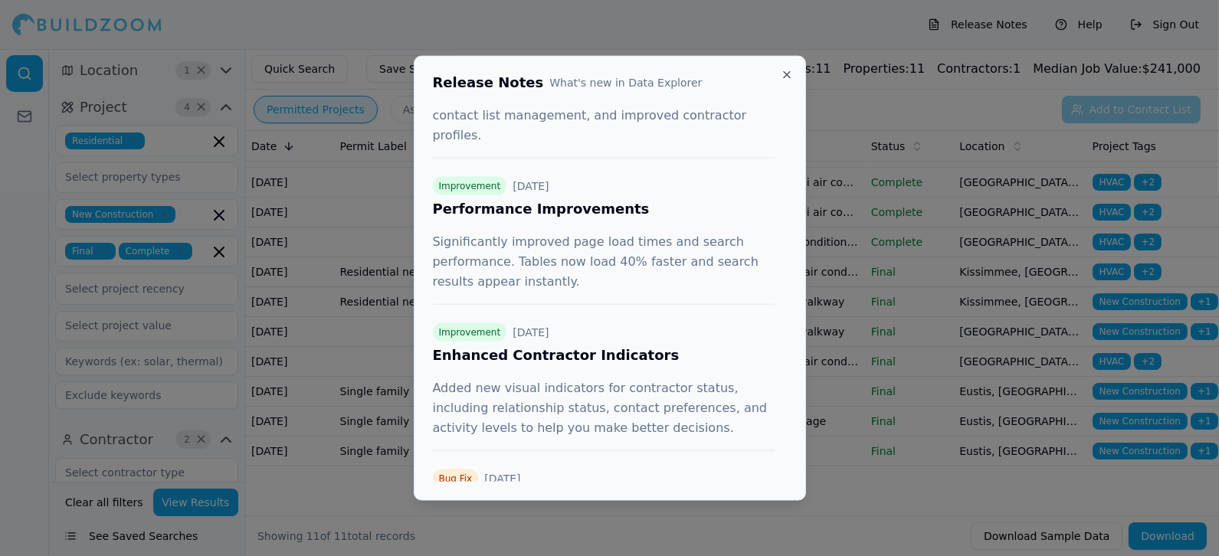
scroll to position [0, 0]
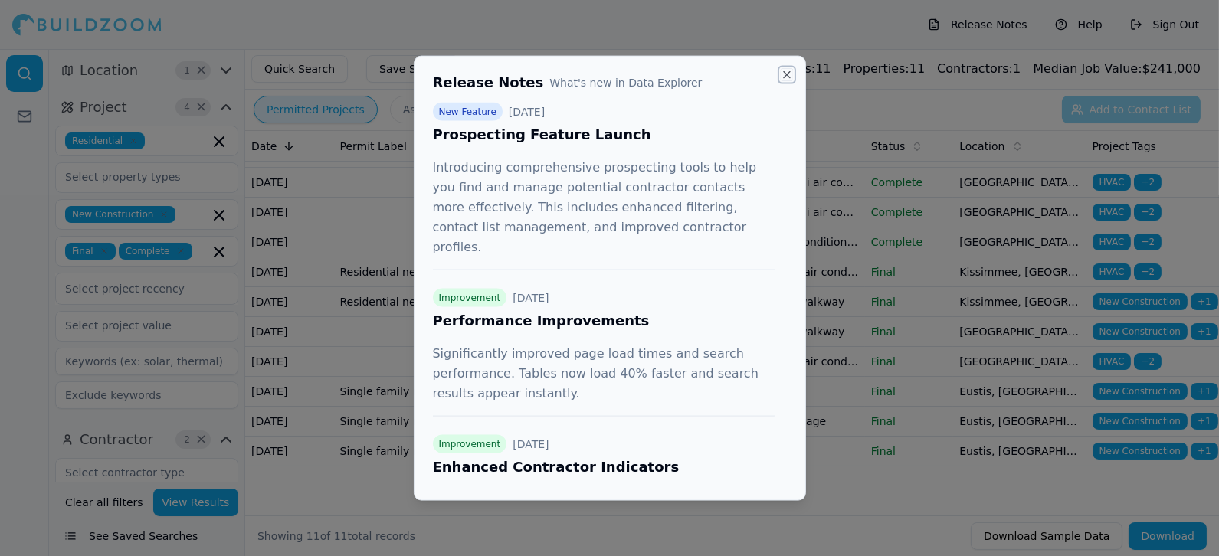
click at [789, 74] on button "Close" at bounding box center [787, 75] width 12 height 12
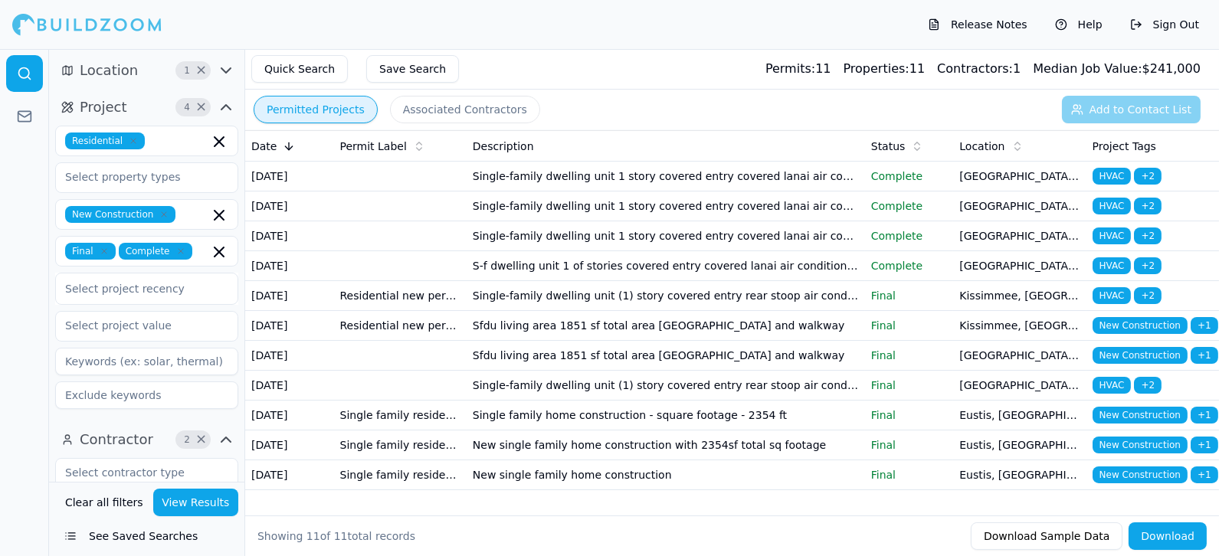
click at [644, 180] on td "Single-family dwelling unit 1 story covered entry covered lanai air conditionin…" at bounding box center [666, 177] width 398 height 30
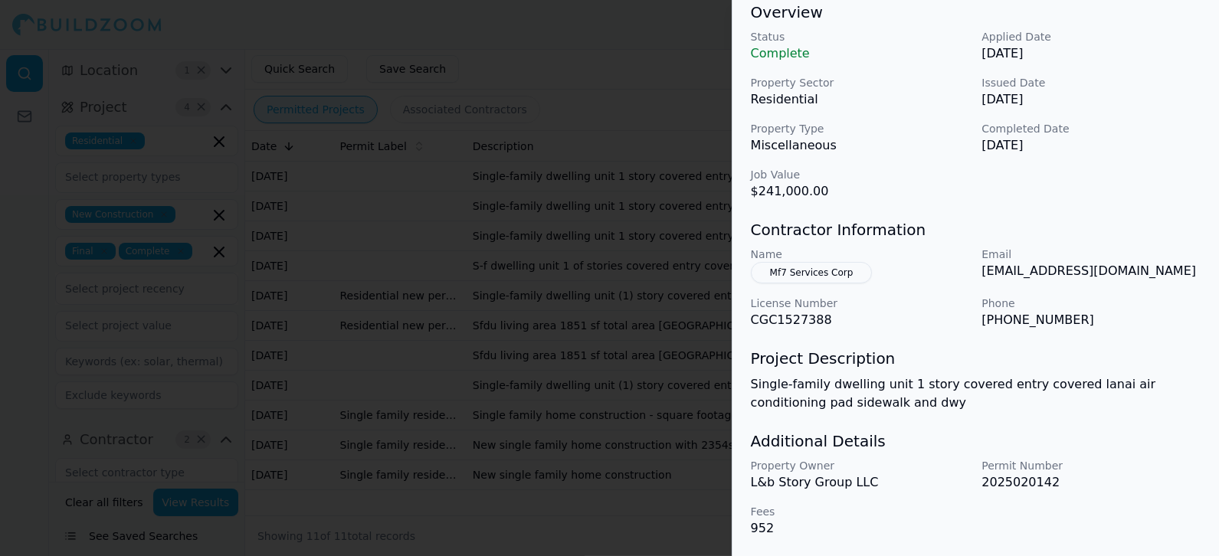
scroll to position [203, 0]
drag, startPoint x: 844, startPoint y: 277, endPoint x: 816, endPoint y: 116, distance: 162.6
click at [816, 116] on div "Status Complete Applied Date [DATE] Property Sector Residential Issued Date [DA…" at bounding box center [976, 115] width 450 height 172
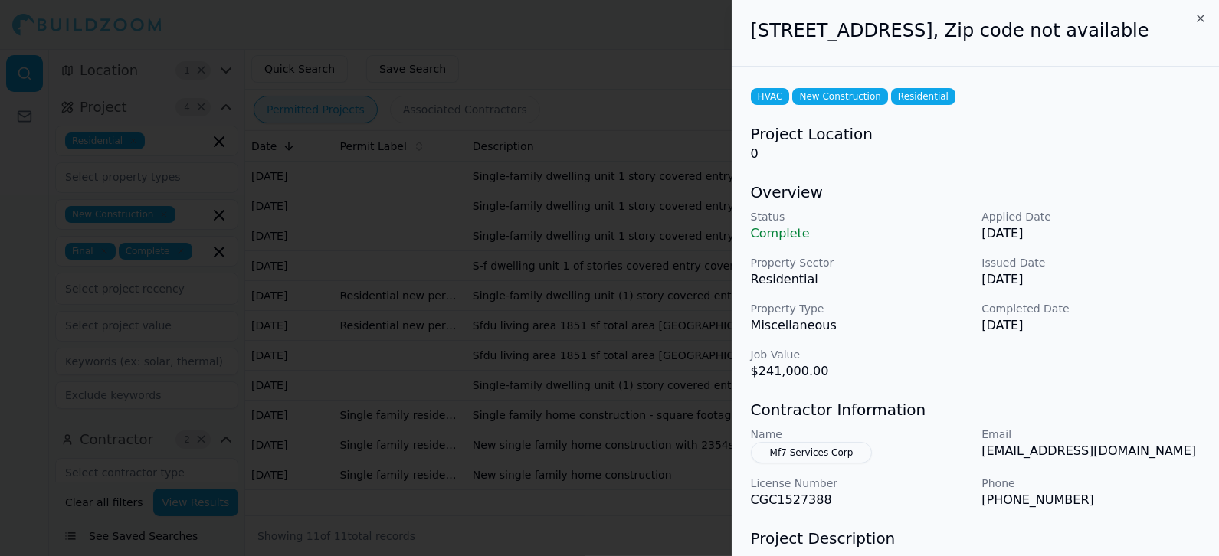
scroll to position [85, 0]
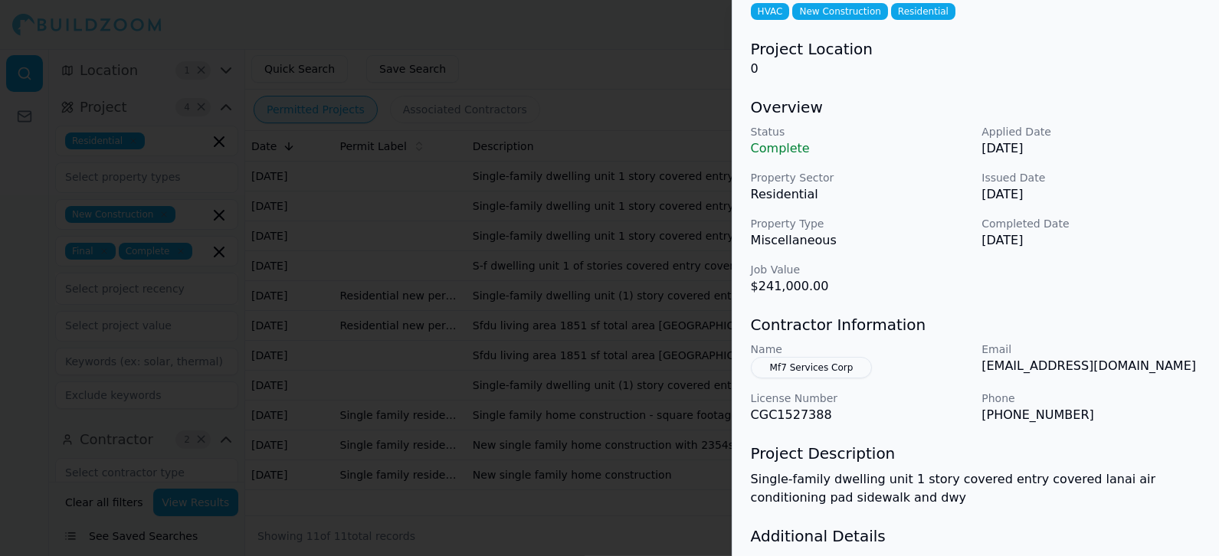
drag, startPoint x: 812, startPoint y: 387, endPoint x: 784, endPoint y: 386, distance: 28.4
click at [784, 379] on button "Mf7 Services Corp" at bounding box center [812, 367] width 122 height 21
click at [783, 379] on div "Name Mf7 Services Corp" at bounding box center [860, 360] width 219 height 37
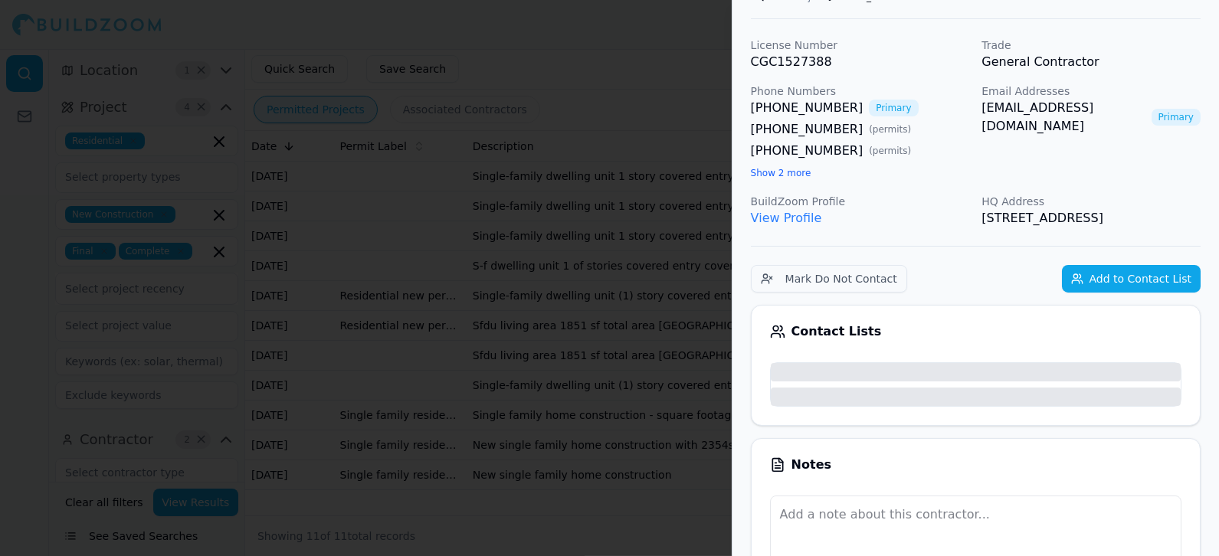
click at [667, 106] on div at bounding box center [609, 278] width 1219 height 556
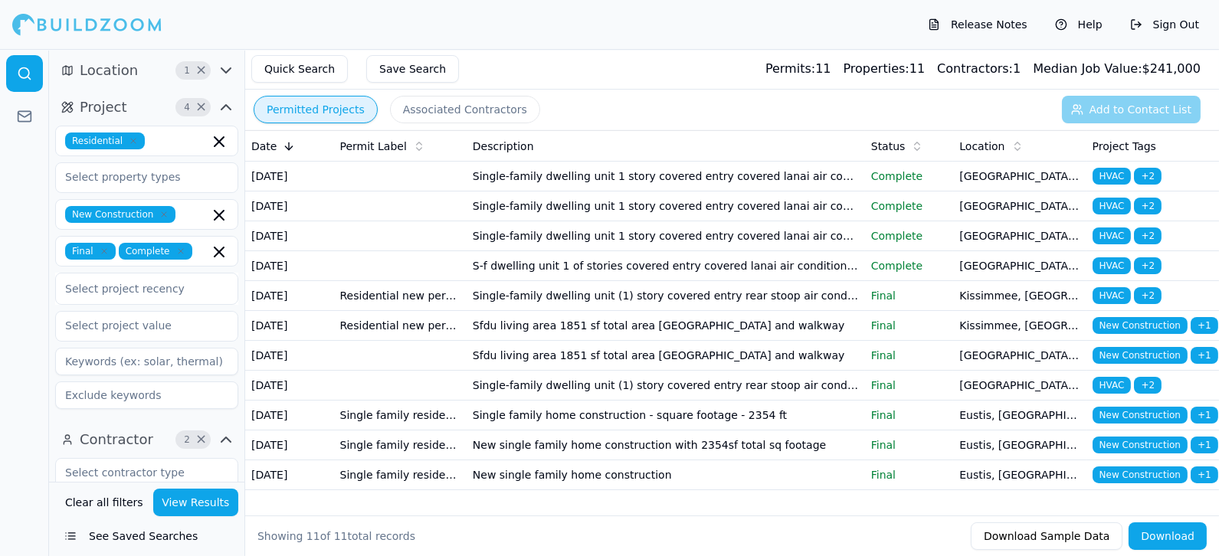
click at [21, 115] on icon at bounding box center [24, 115] width 13 height 4
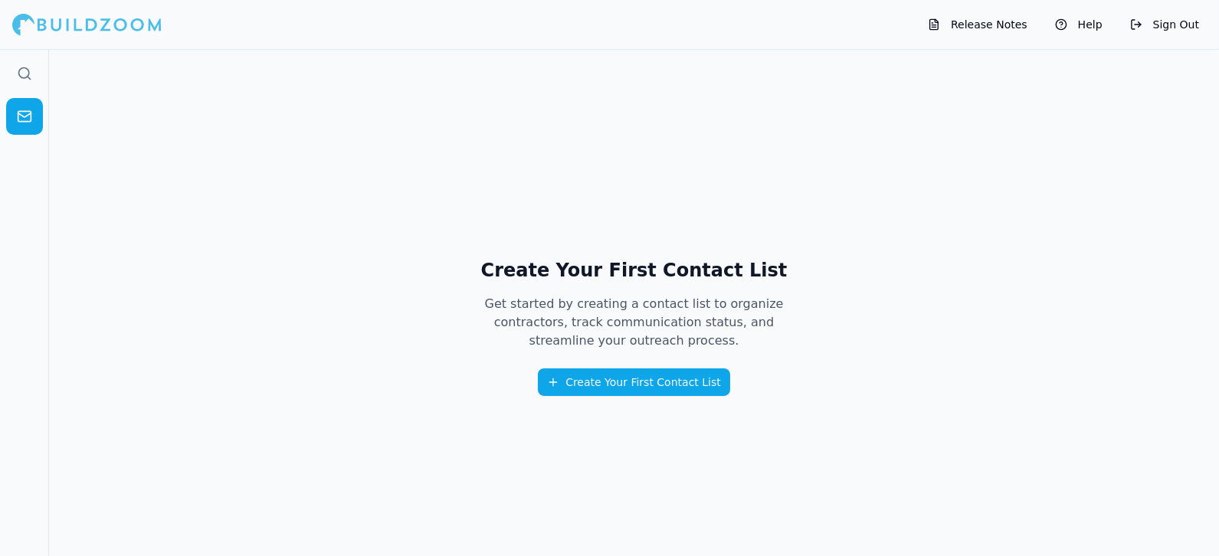
click at [25, 71] on icon at bounding box center [24, 73] width 15 height 15
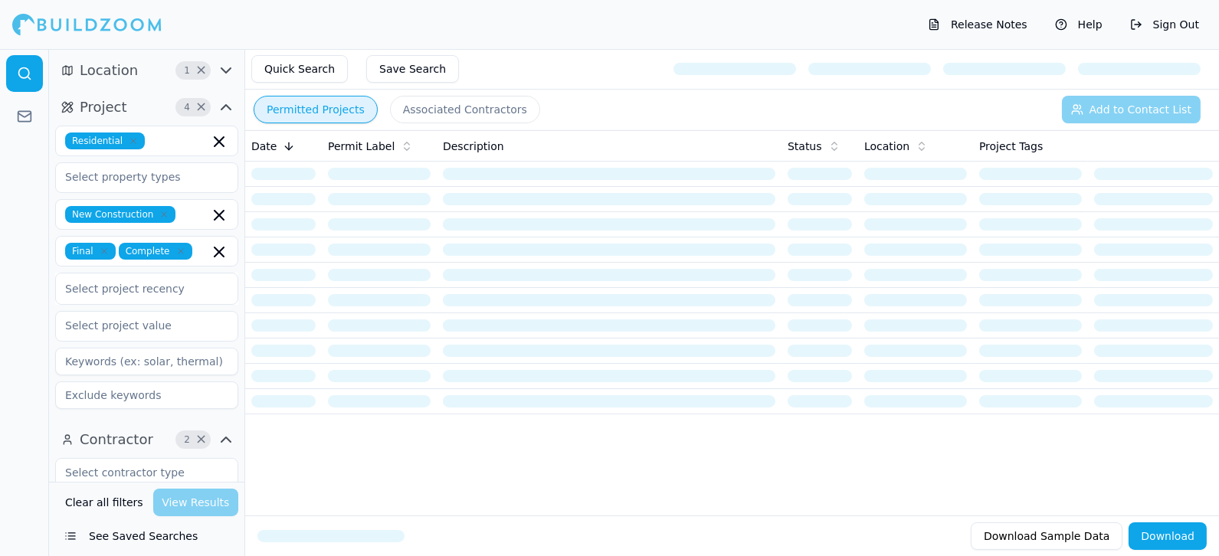
click at [1096, 108] on div "Permitted Projects Associated Contractors Add to Contact List" at bounding box center [732, 110] width 974 height 40
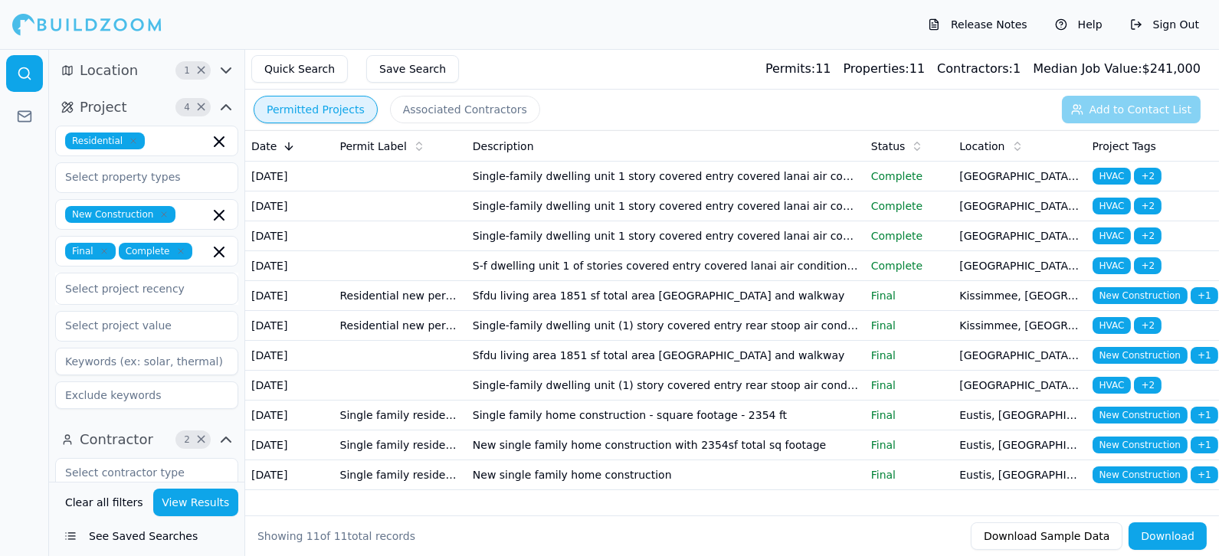
click at [1096, 500] on button "Download" at bounding box center [1168, 537] width 78 height 28
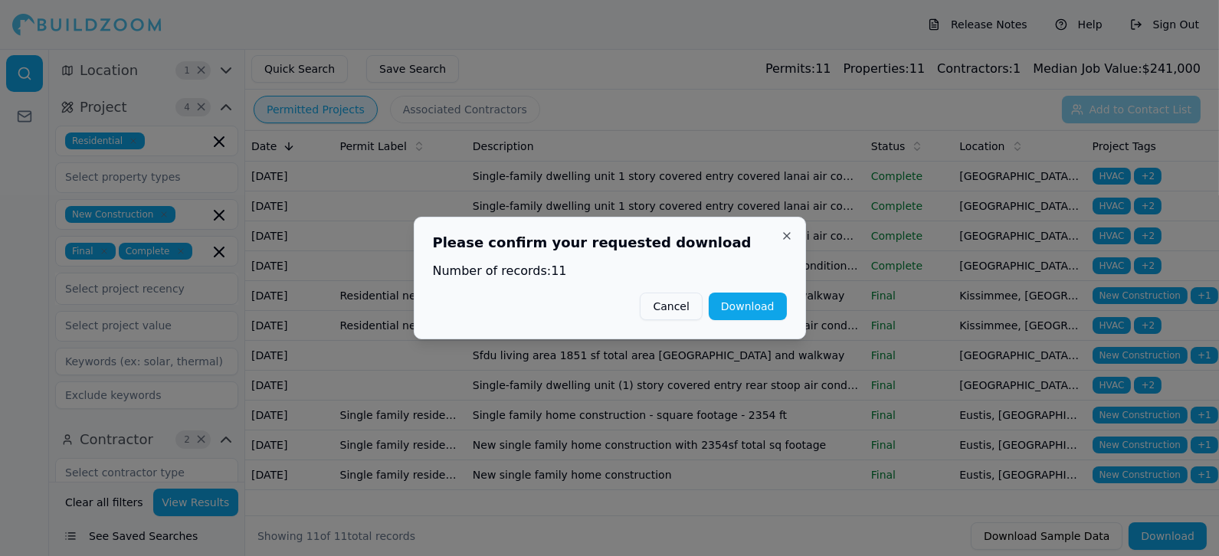
click at [764, 312] on button "Download" at bounding box center [748, 307] width 78 height 28
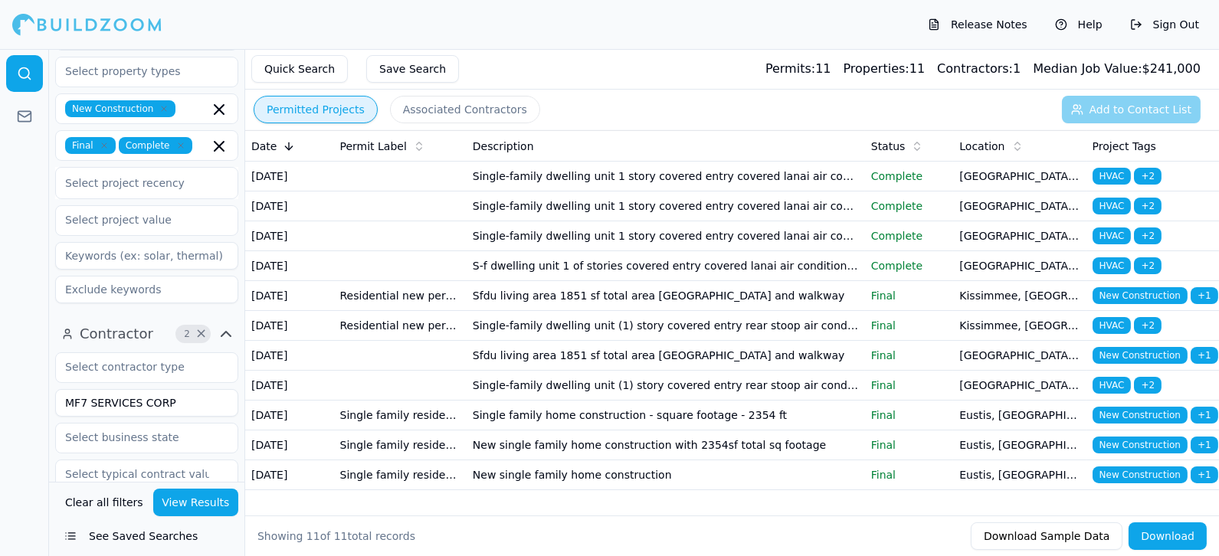
scroll to position [170, 0]
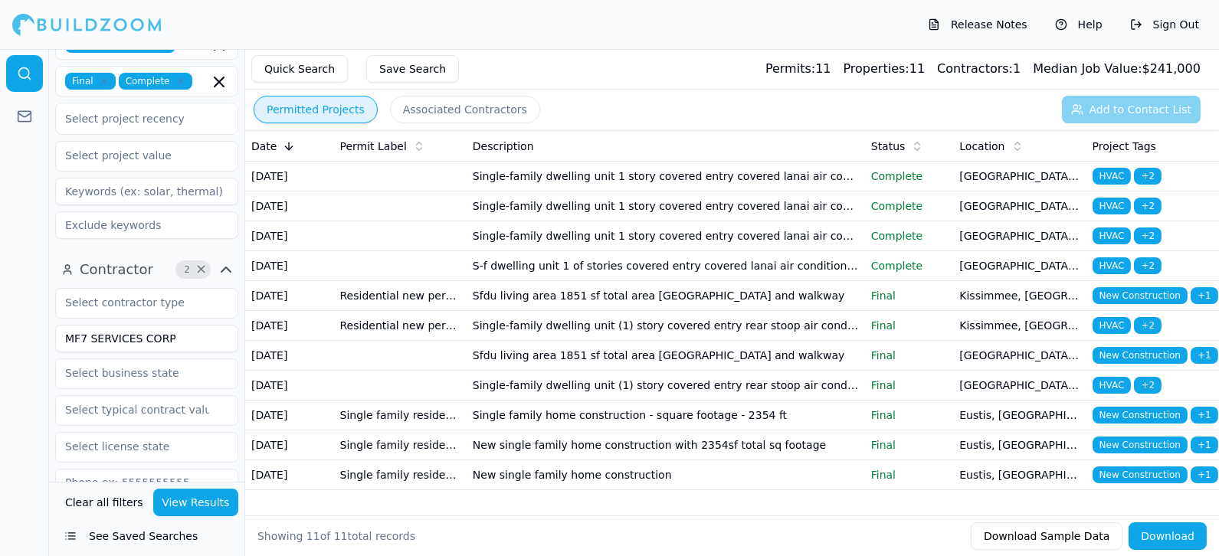
drag, startPoint x: 188, startPoint y: 332, endPoint x: 34, endPoint y: 331, distance: 154.0
click at [11, 331] on div "Location 1 × Project 4 × Residential New Construction Final Complete Select pro…" at bounding box center [609, 302] width 1219 height 507
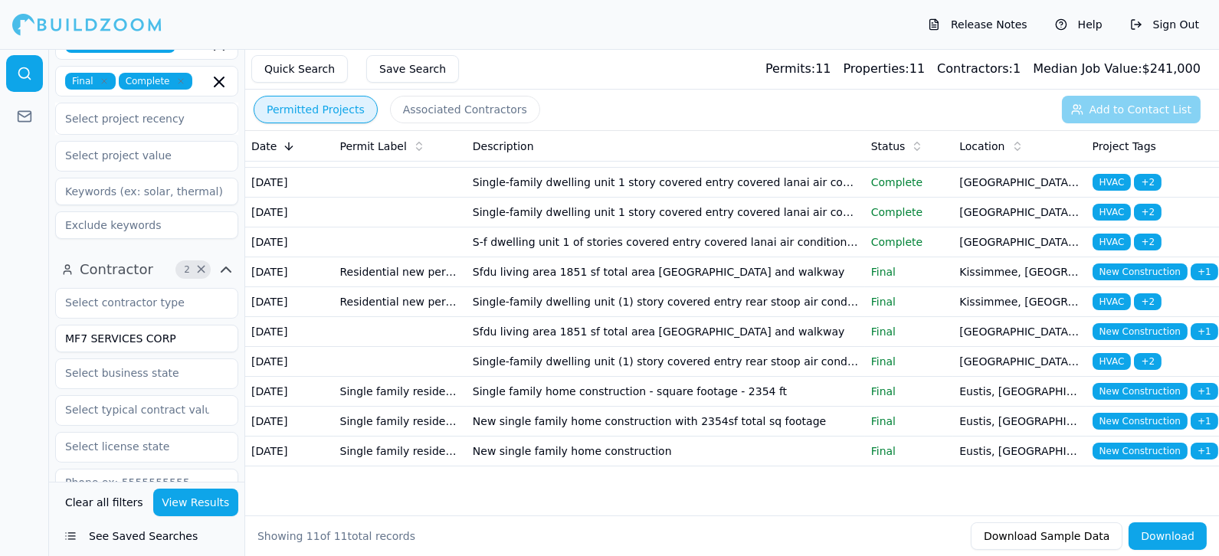
scroll to position [85, 0]
